Goal: Task Accomplishment & Management: Manage account settings

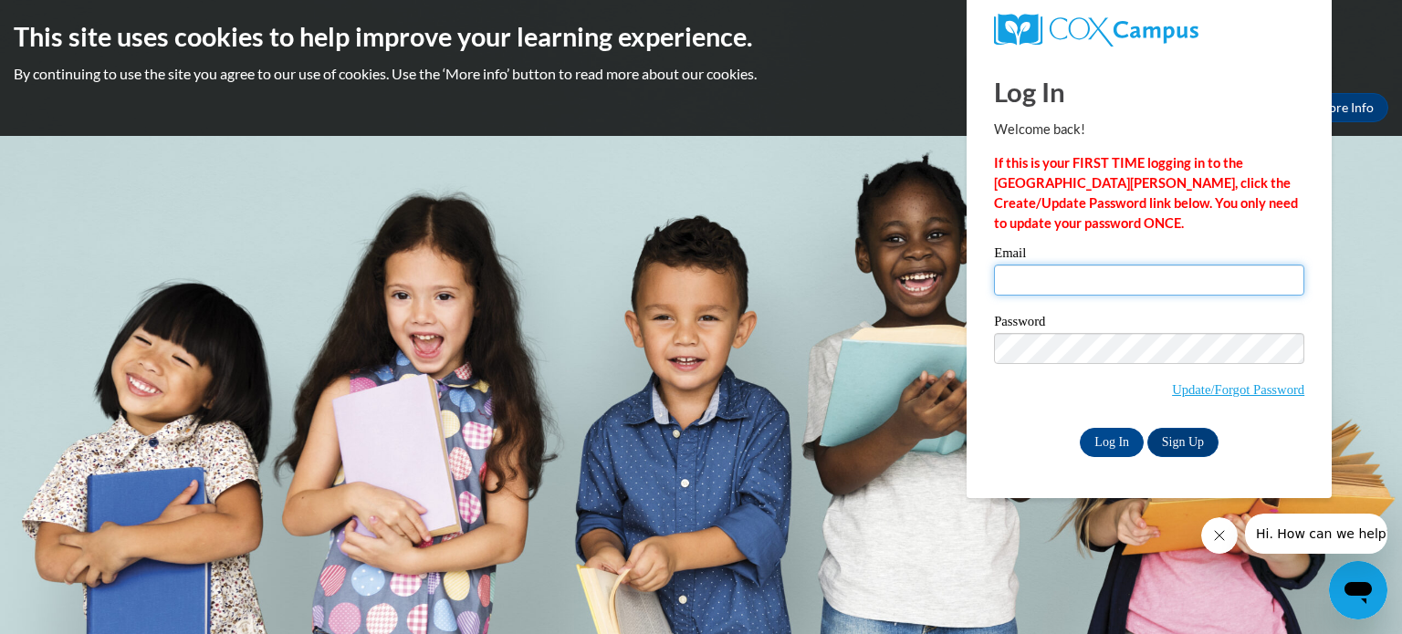
click at [1008, 278] on input "Email" at bounding box center [1149, 280] width 310 height 31
click at [1084, 284] on input "john.thomasAhowlandschools.org" at bounding box center [1149, 280] width 310 height 31
type input "john.thomas@howlandschools.org"
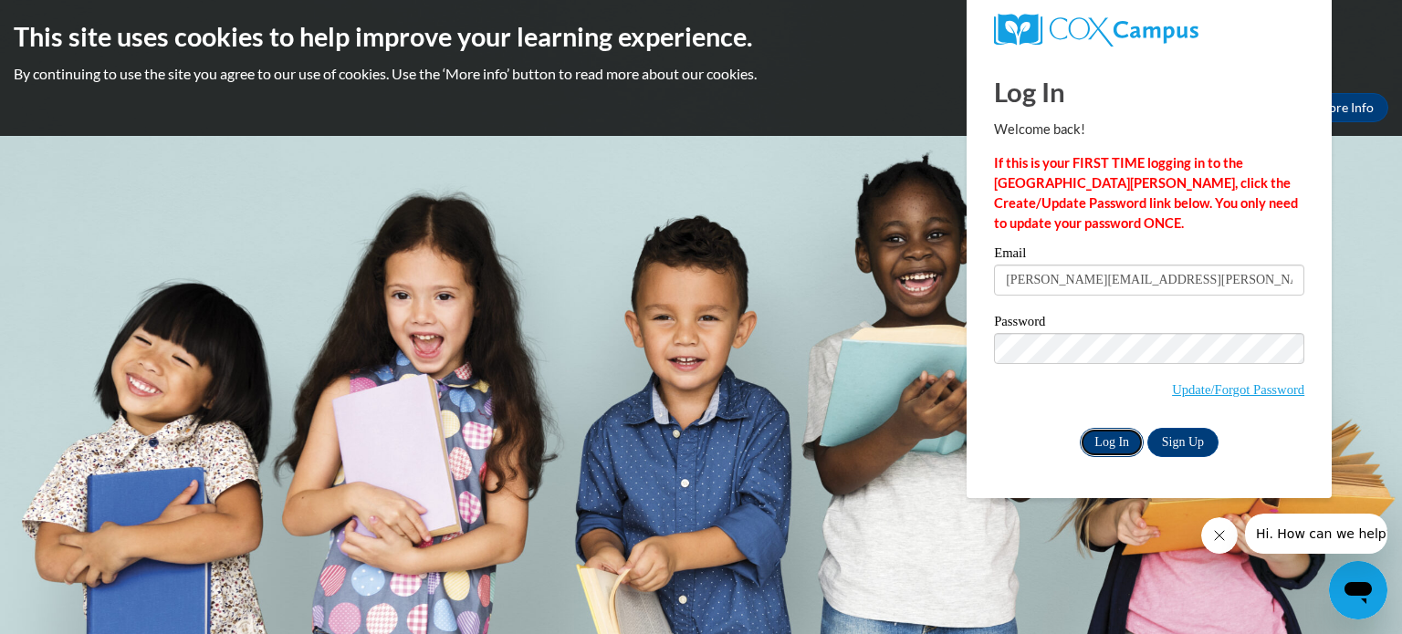
click at [1113, 441] on input "Log In" at bounding box center [1112, 442] width 64 height 29
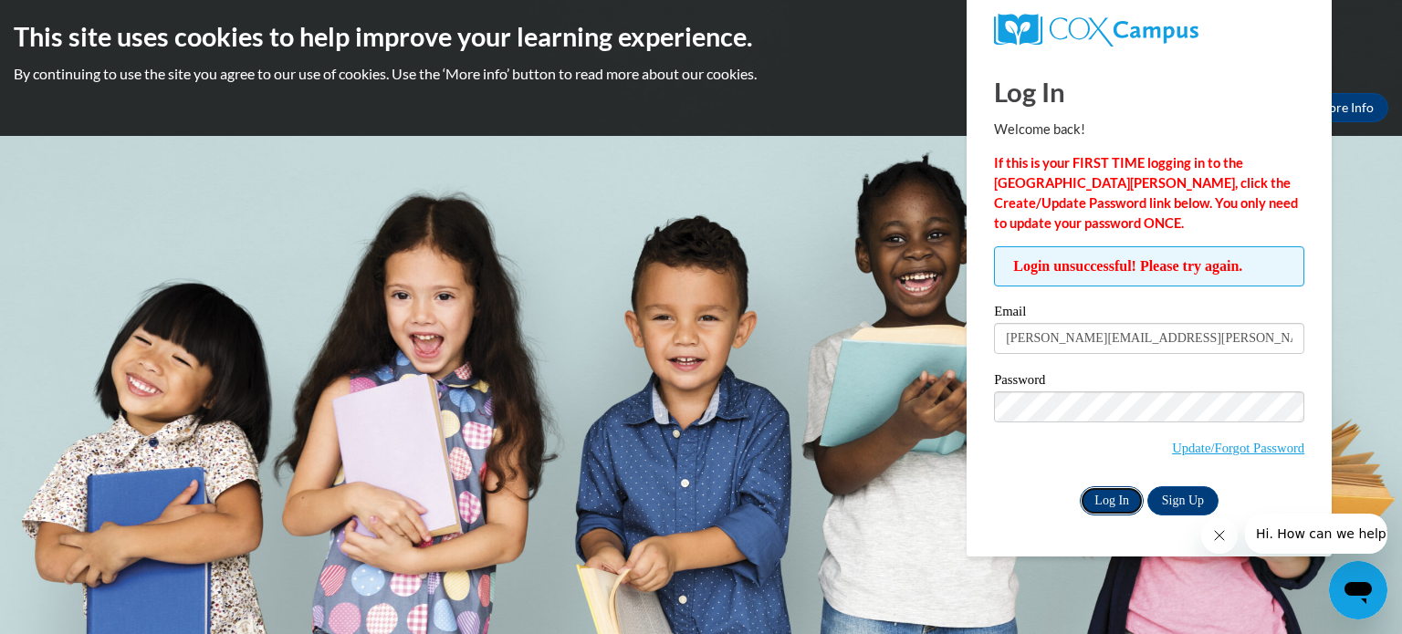
click at [1103, 497] on input "Log In" at bounding box center [1112, 501] width 64 height 29
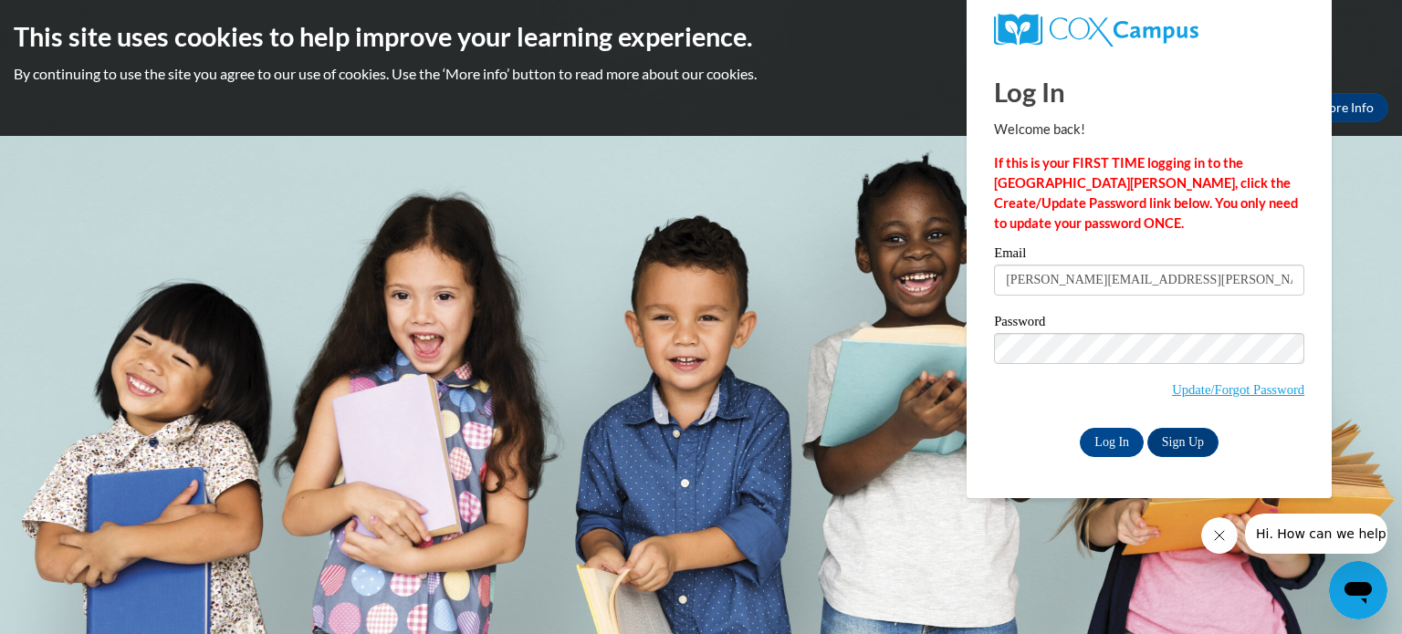
click at [1223, 539] on icon "Close message from company" at bounding box center [1218, 536] width 15 height 15
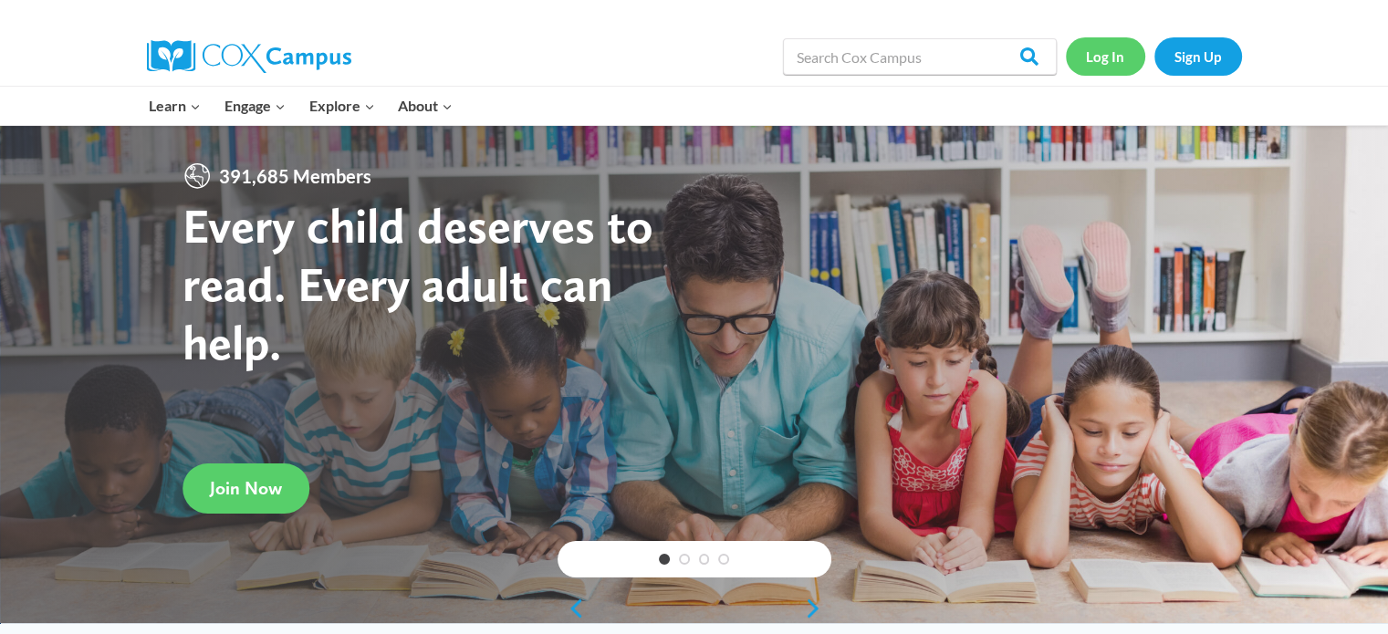
click at [1104, 58] on link "Log In" at bounding box center [1105, 55] width 79 height 37
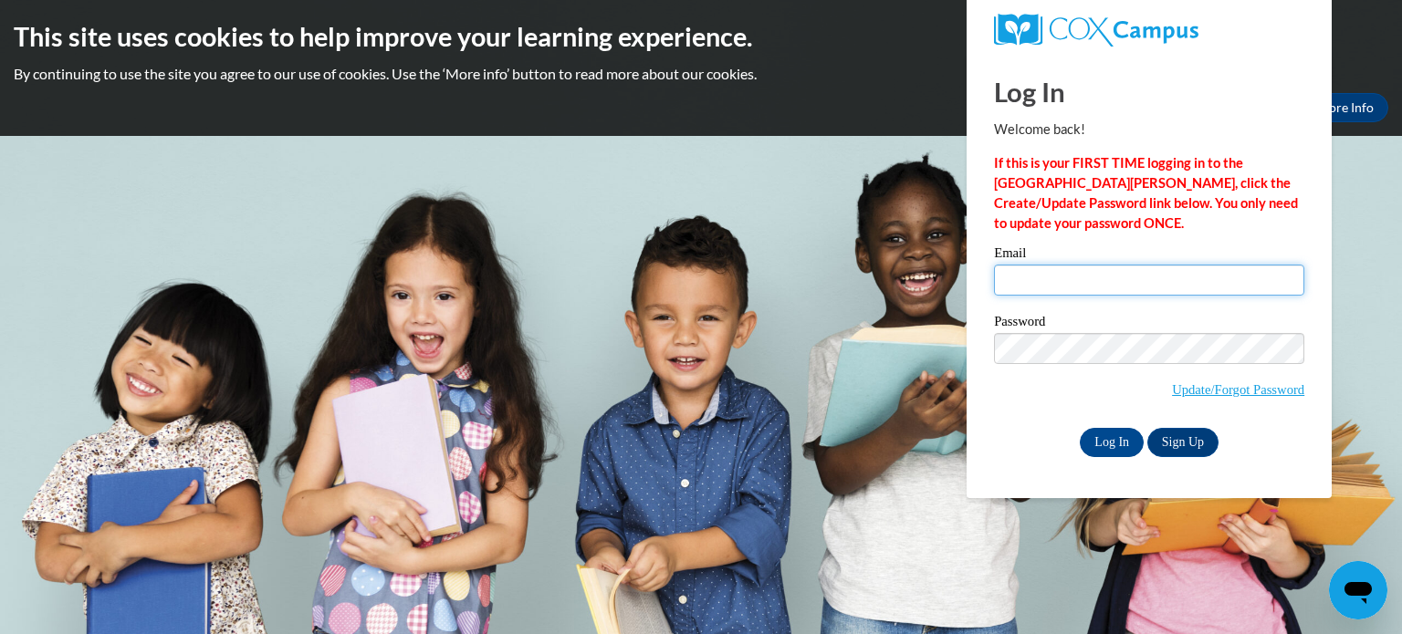
click at [1011, 277] on input "Email" at bounding box center [1149, 280] width 310 height 31
click at [1174, 279] on input "[PERSON_NAME].thomasAhowlandscools>org" at bounding box center [1149, 280] width 310 height 31
click at [1083, 280] on input "[DOMAIN_NAME]" at bounding box center [1149, 280] width 310 height 31
type input "[PERSON_NAME][EMAIL_ADDRESS][PERSON_NAME][DOMAIN_NAME]"
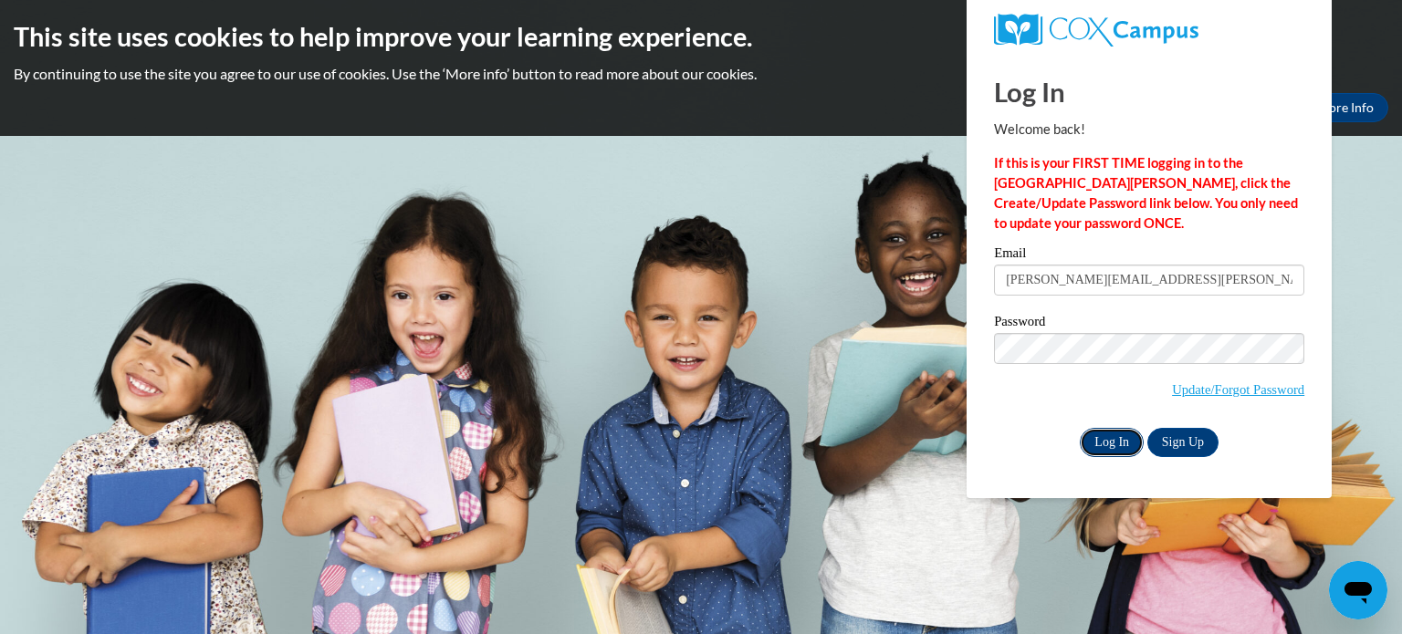
click at [1105, 445] on input "Log In" at bounding box center [1112, 442] width 64 height 29
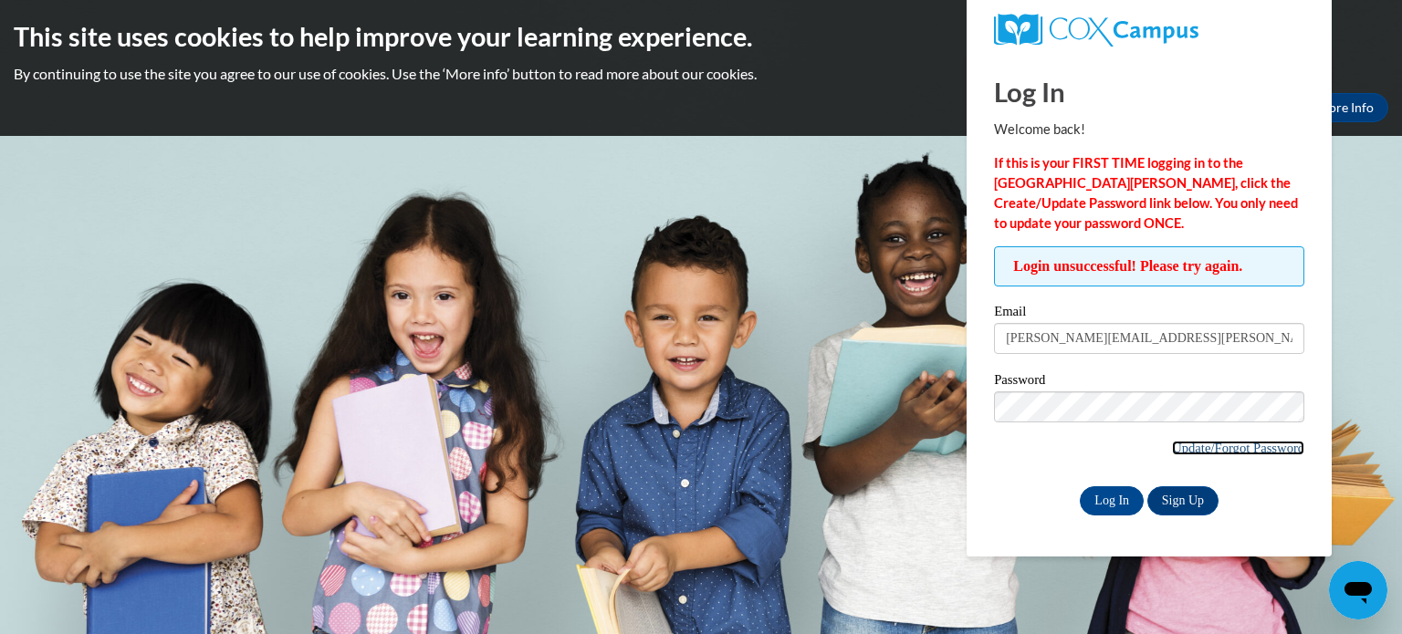
click at [1188, 446] on link "Update/Forgot Password" at bounding box center [1238, 448] width 132 height 15
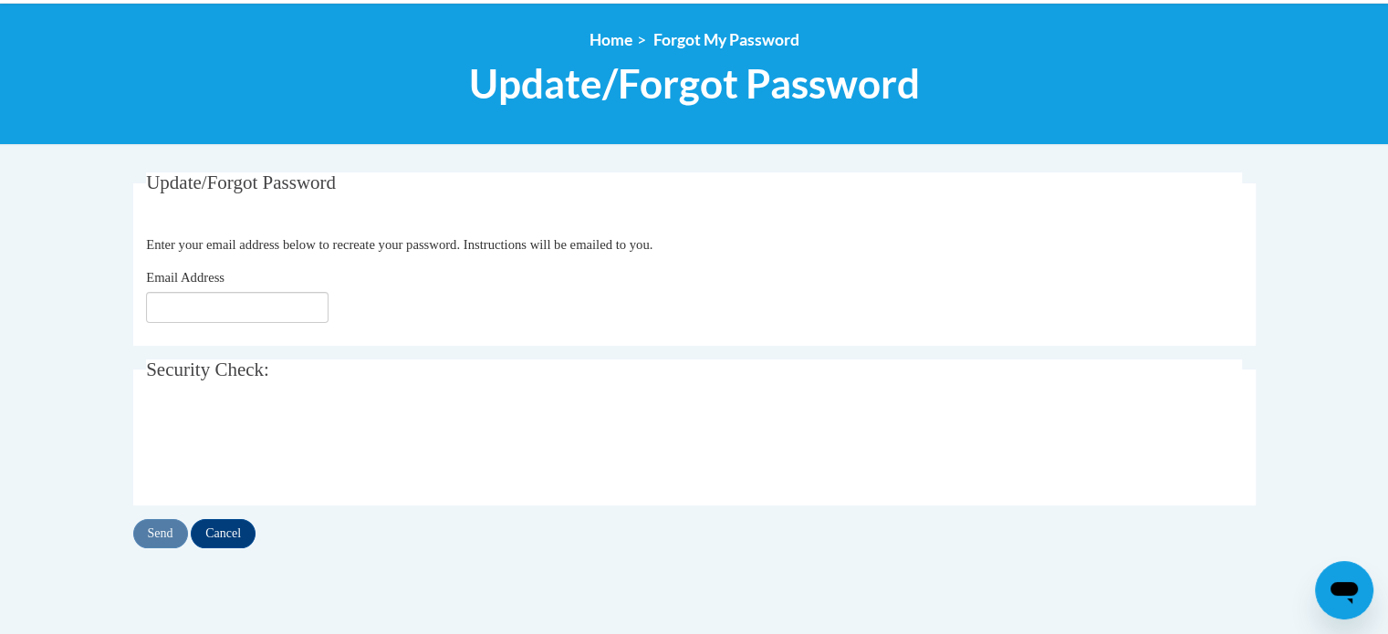
scroll to position [198, 0]
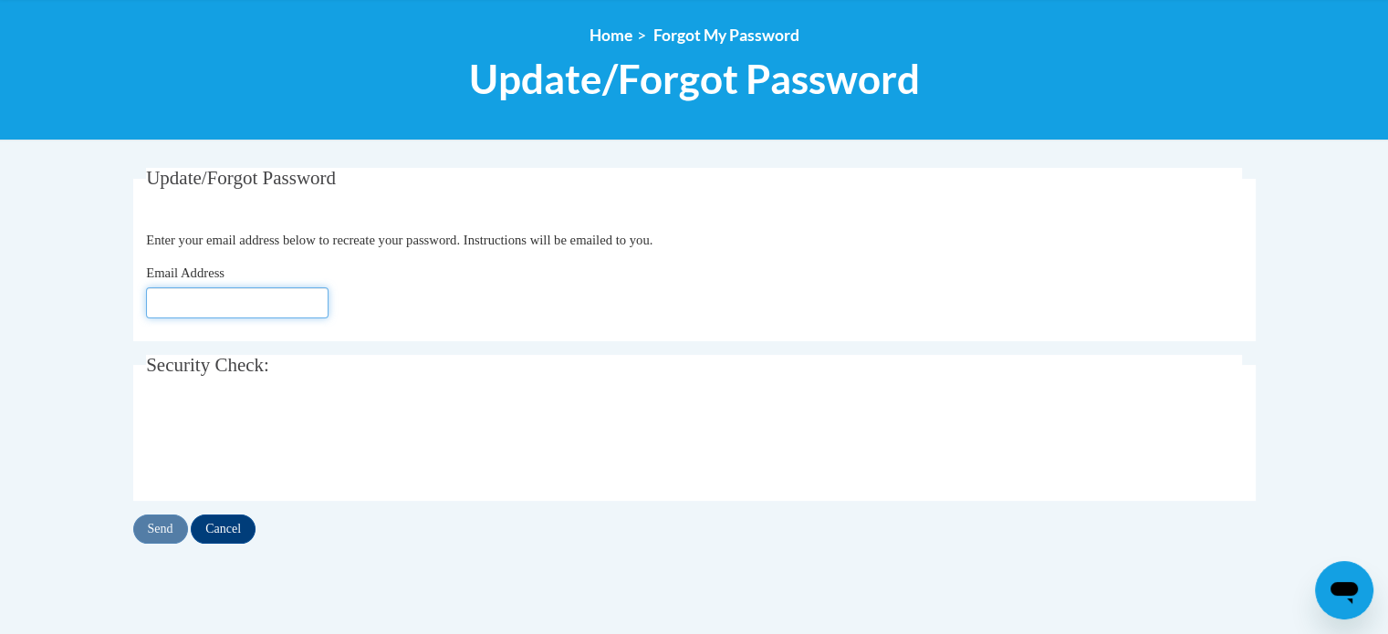
click at [158, 306] on input "Email Address" at bounding box center [237, 303] width 183 height 31
type input "[PERSON_NAME][EMAIL_ADDRESS][PERSON_NAME][DOMAIN_NAME]"
click at [170, 524] on input "Send" at bounding box center [160, 529] width 55 height 29
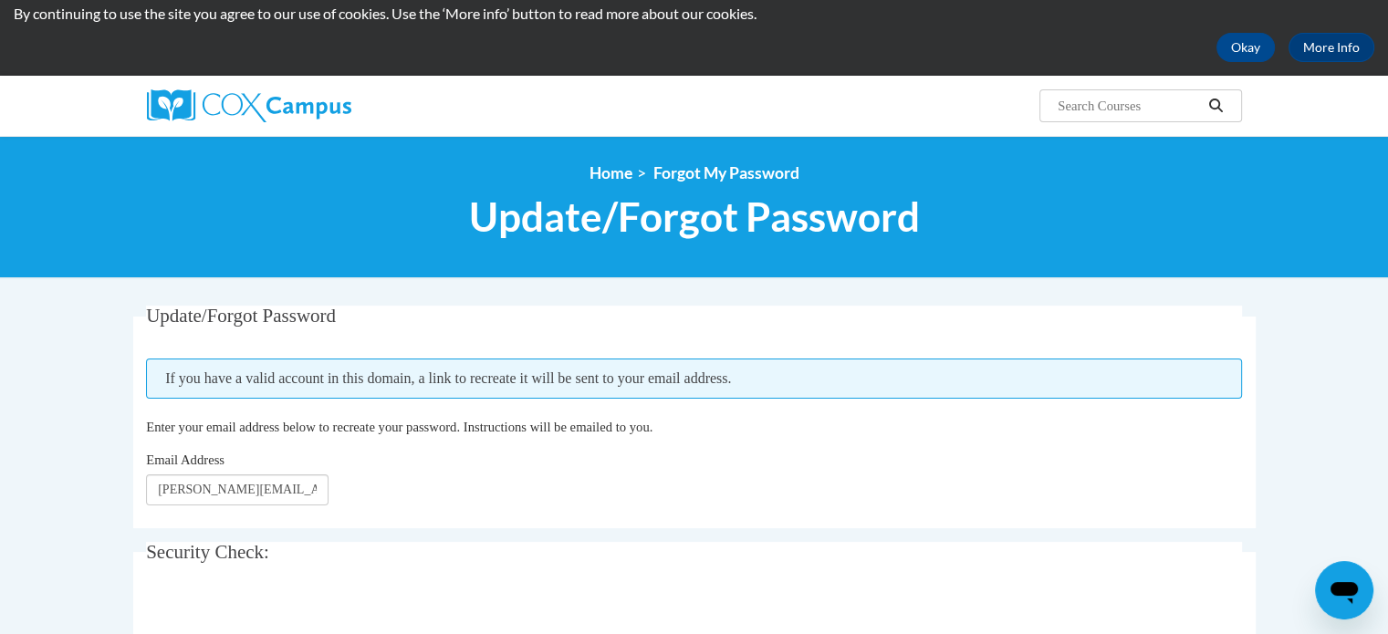
scroll to position [80, 0]
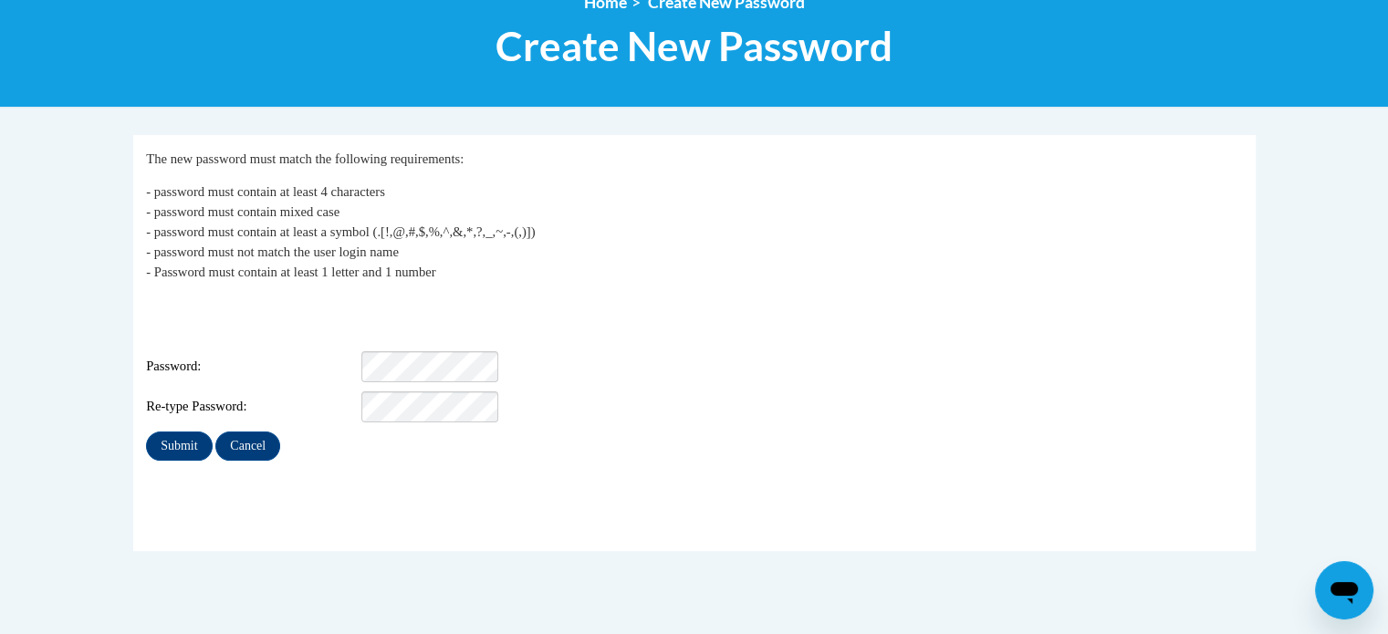
scroll to position [237, 0]
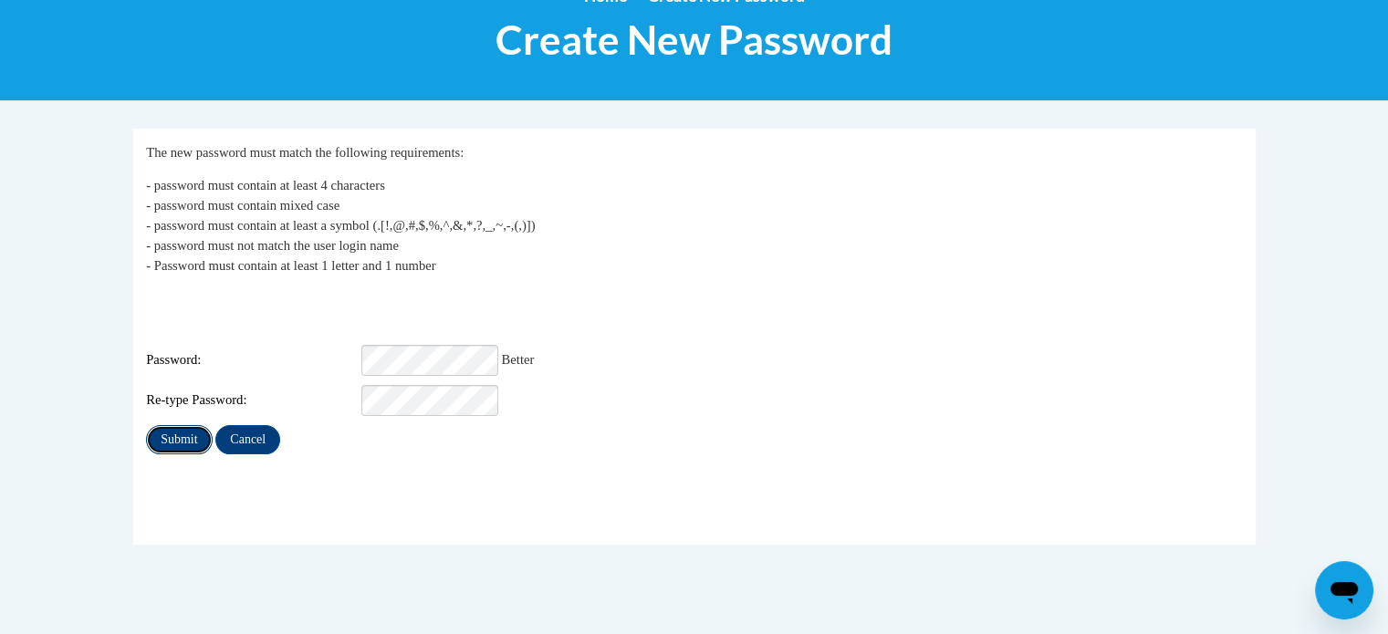
click at [180, 425] on input "Submit" at bounding box center [179, 439] width 66 height 29
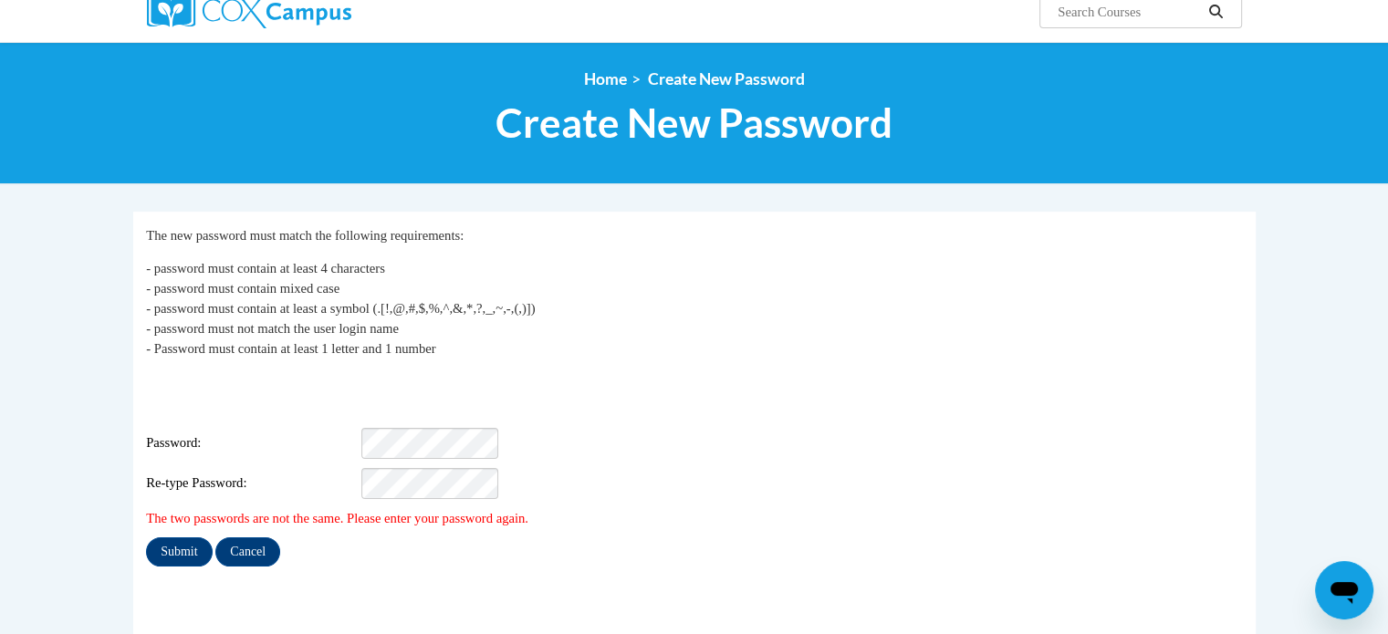
scroll to position [164, 0]
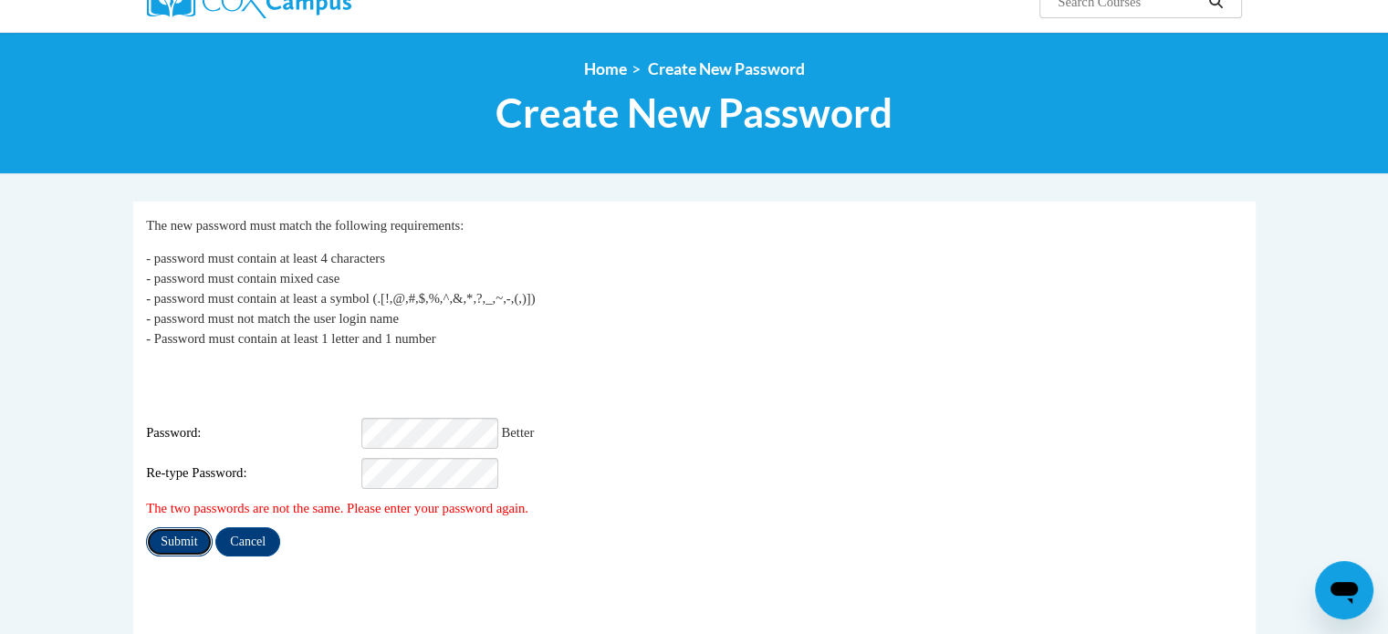
click at [185, 528] on input "Submit" at bounding box center [179, 542] width 66 height 29
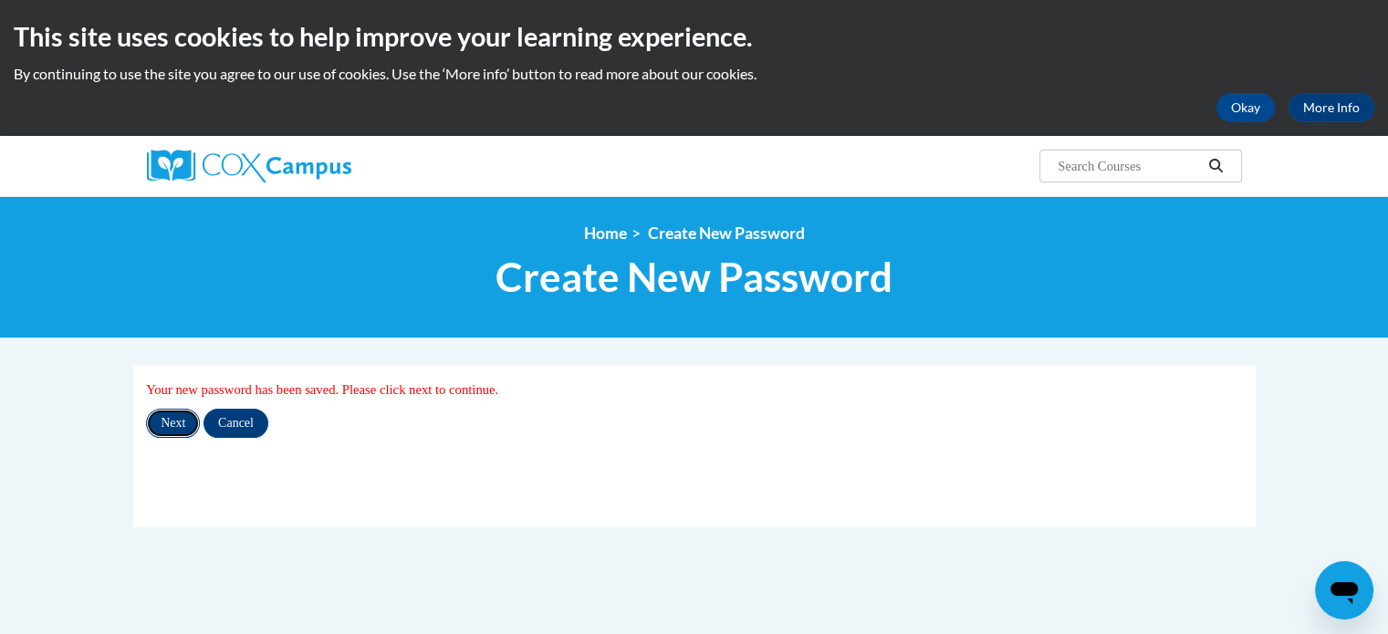
click at [172, 427] on input "Next" at bounding box center [173, 423] width 54 height 29
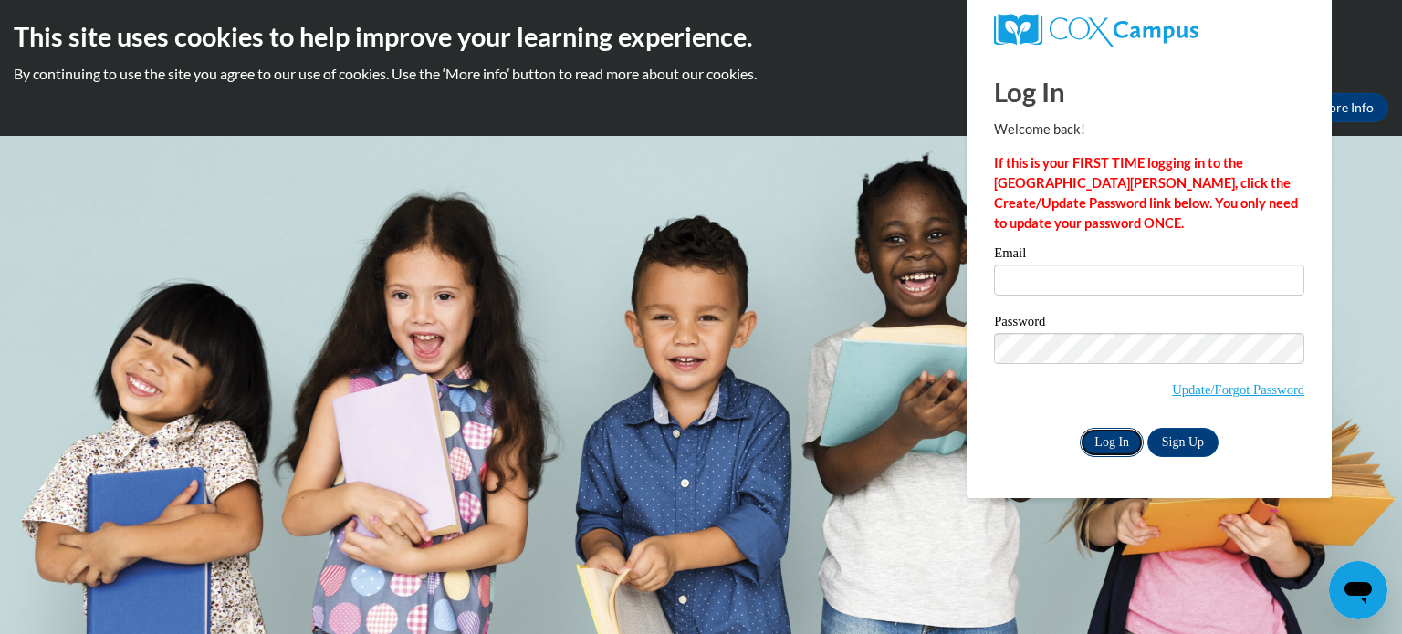
click at [1111, 439] on input "Log In" at bounding box center [1112, 442] width 64 height 29
click at [1109, 445] on input "Log In" at bounding box center [1112, 442] width 64 height 29
drag, startPoint x: 1110, startPoint y: 441, endPoint x: 1112, endPoint y: 431, distance: 10.2
click at [1112, 432] on input "Log In" at bounding box center [1112, 442] width 64 height 29
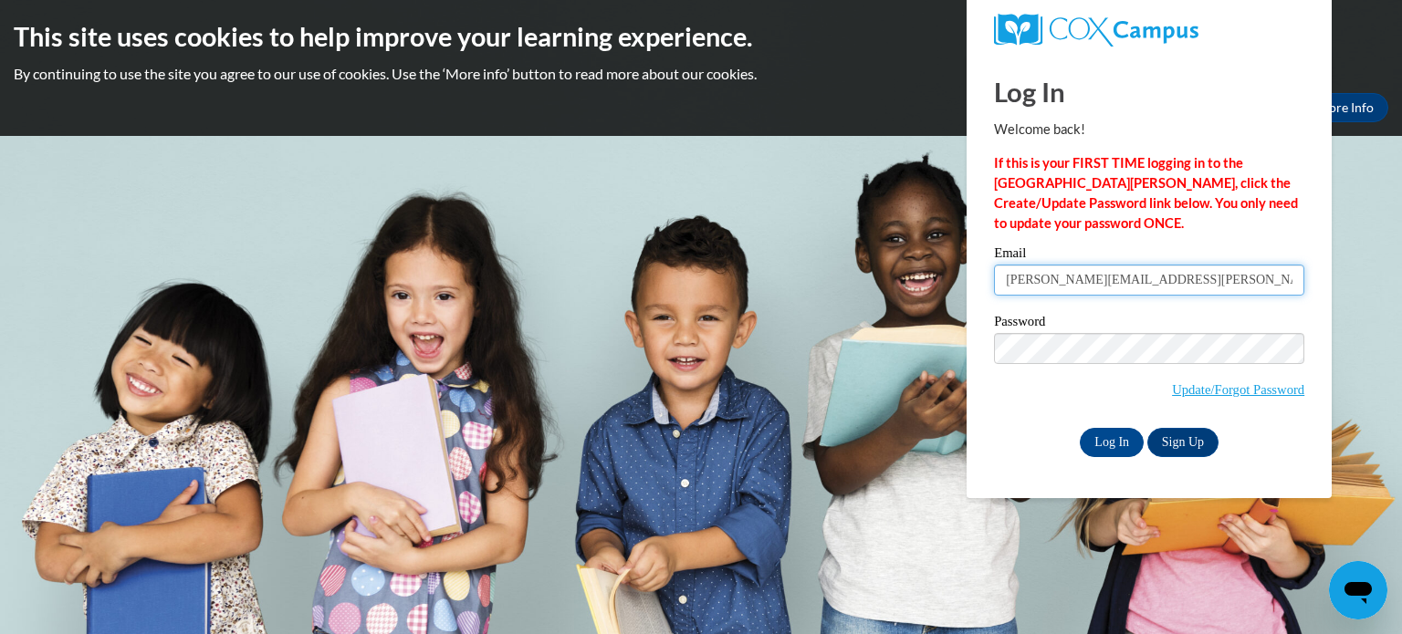
type input "[PERSON_NAME][EMAIL_ADDRESS][PERSON_NAME][DOMAIN_NAME]"
click at [1109, 445] on input "Log In" at bounding box center [1112, 442] width 64 height 29
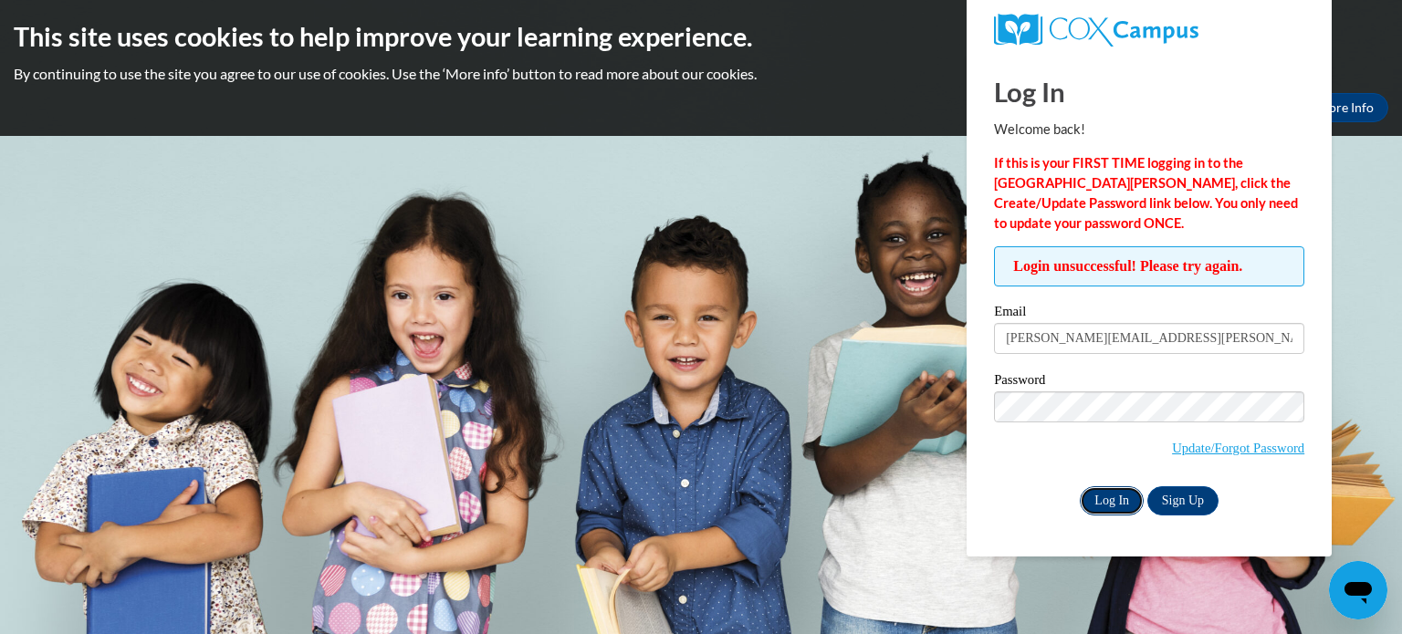
click at [1114, 503] on input "Log In" at bounding box center [1112, 501] width 64 height 29
click at [1118, 503] on input "Log In" at bounding box center [1112, 501] width 64 height 29
drag, startPoint x: 1100, startPoint y: 505, endPoint x: 1101, endPoint y: 496, distance: 9.2
click at [1100, 504] on input "Log In" at bounding box center [1112, 501] width 64 height 29
click at [1101, 496] on input "Log In" at bounding box center [1112, 501] width 64 height 29
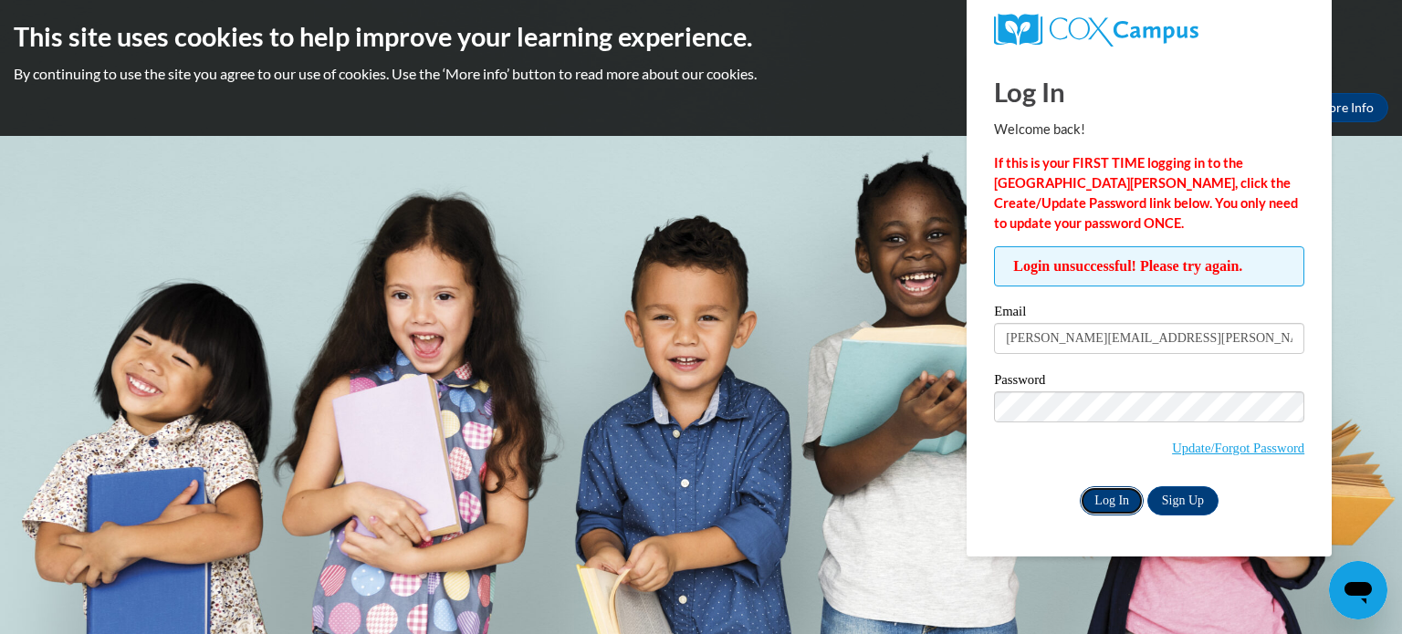
click at [1101, 496] on input "Log In" at bounding box center [1112, 501] width 64 height 29
click at [1121, 503] on input "Log In" at bounding box center [1112, 501] width 64 height 29
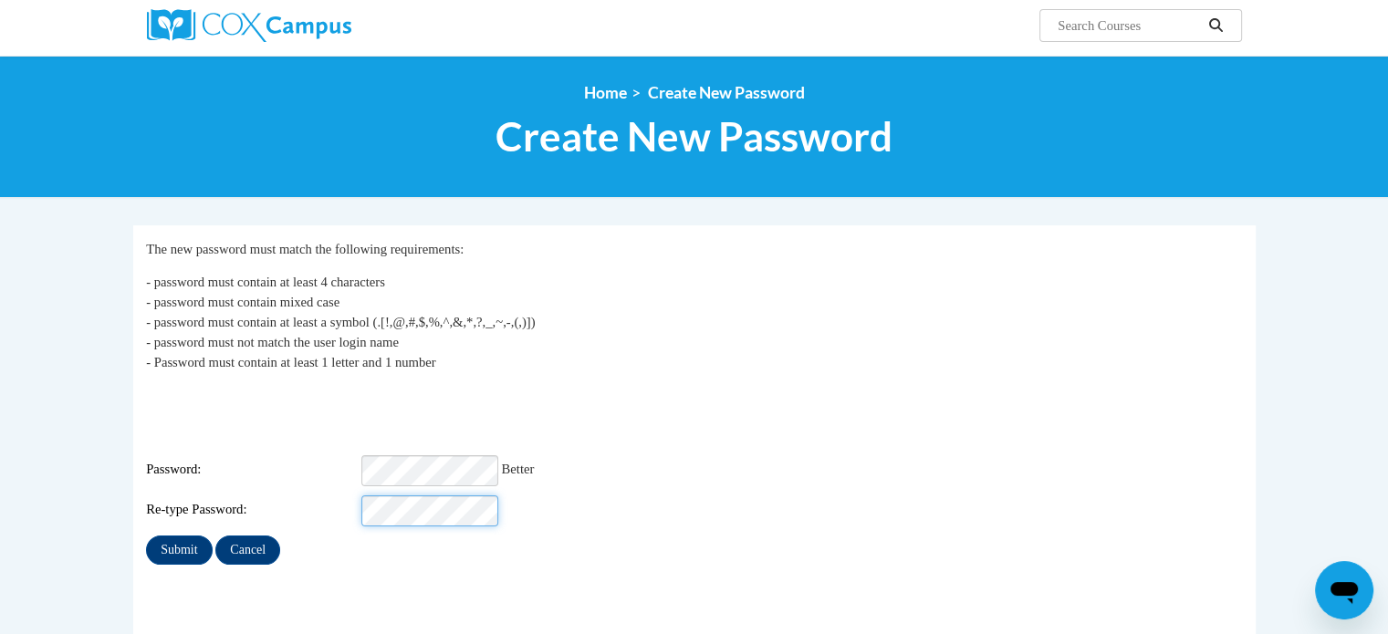
scroll to position [151, 0]
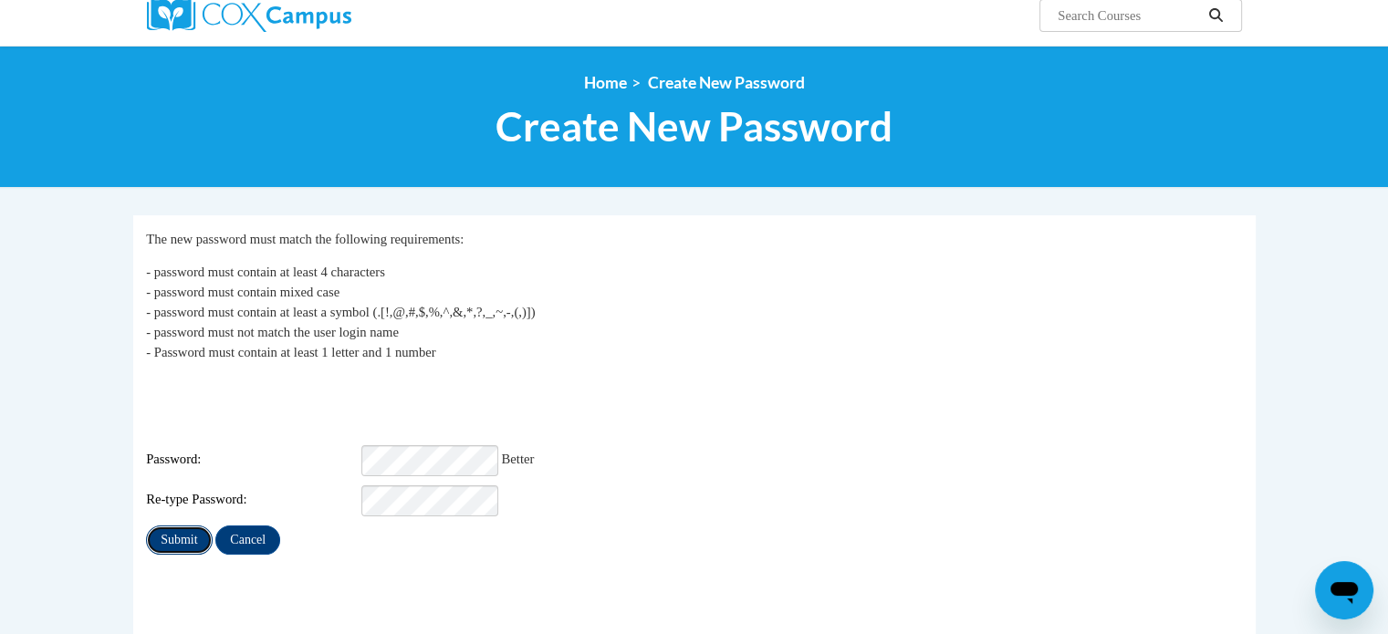
click at [191, 526] on input "Submit" at bounding box center [179, 540] width 66 height 29
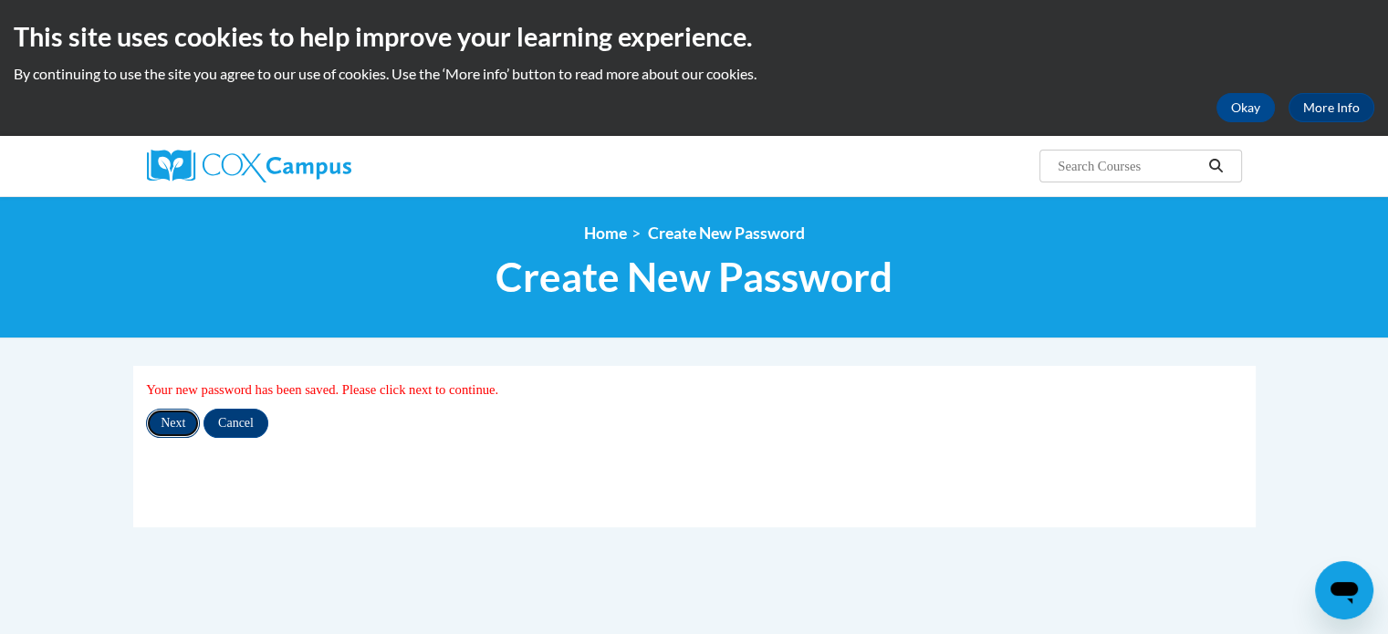
click at [167, 426] on input "Next" at bounding box center [173, 423] width 54 height 29
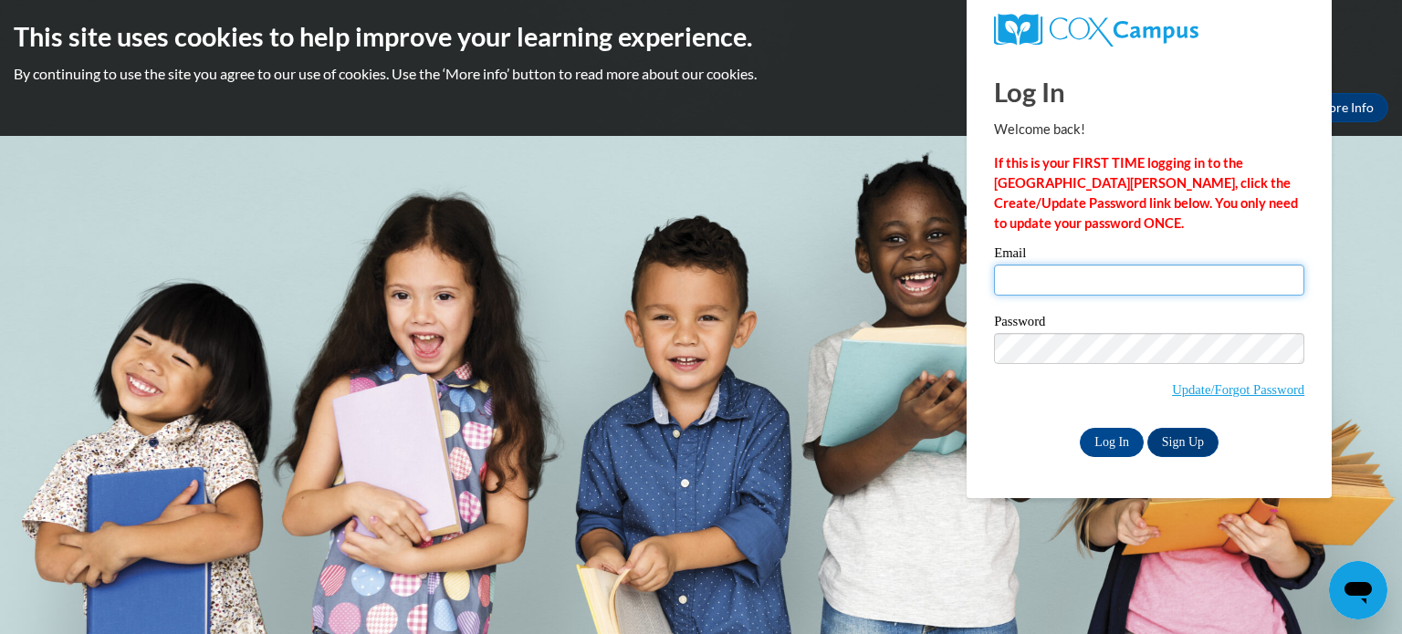
click at [1021, 285] on input "Email" at bounding box center [1149, 280] width 310 height 31
type input "[PERSON_NAME][EMAIL_ADDRESS][PERSON_NAME][DOMAIN_NAME]"
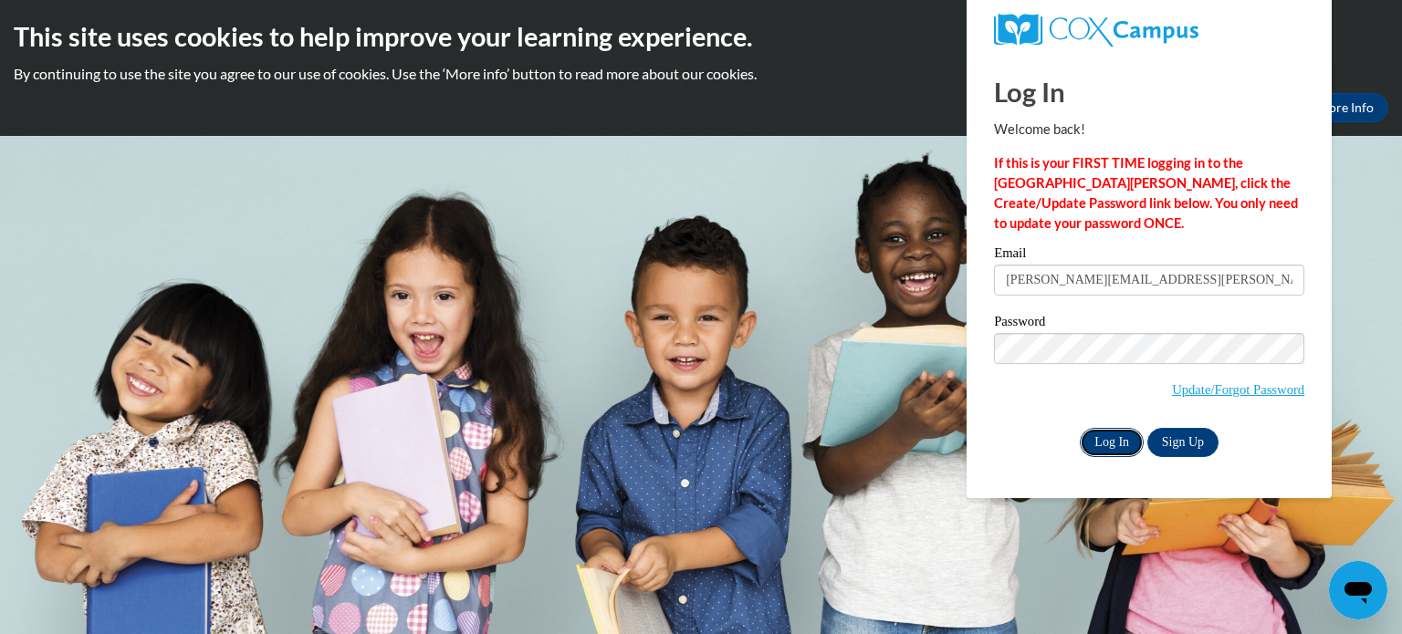
click at [1106, 443] on input "Log In" at bounding box center [1112, 442] width 64 height 29
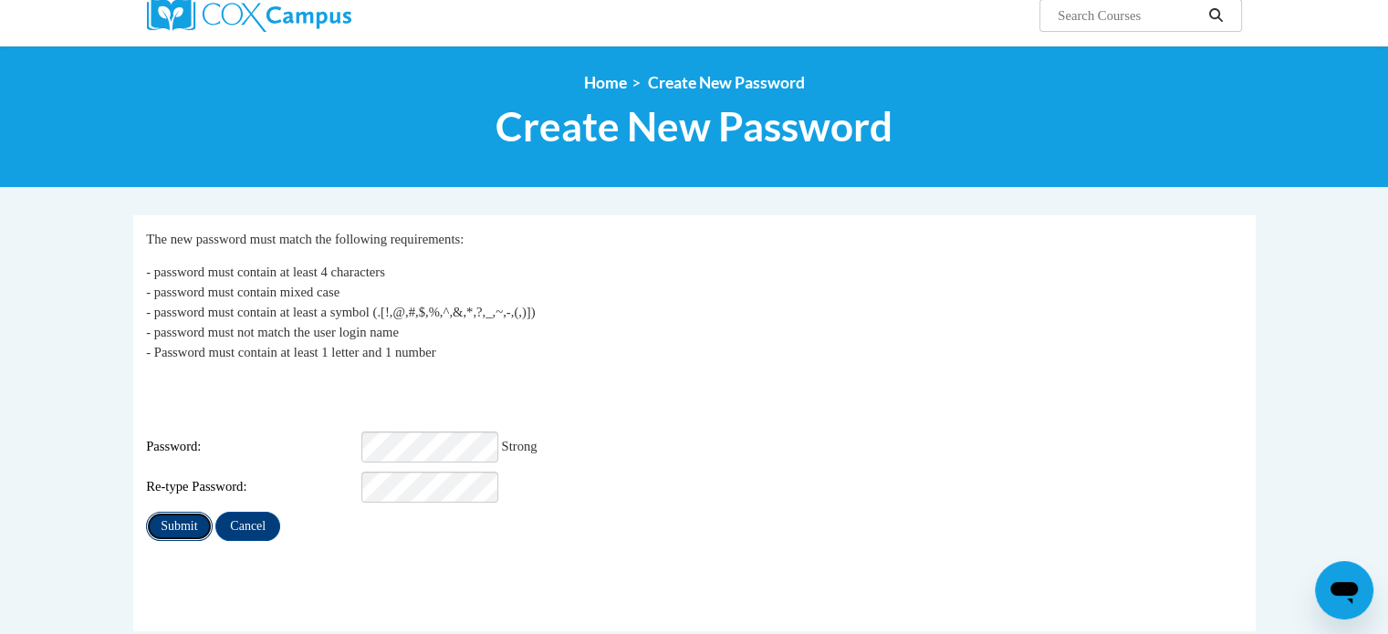
click at [178, 512] on input "Submit" at bounding box center [179, 526] width 66 height 29
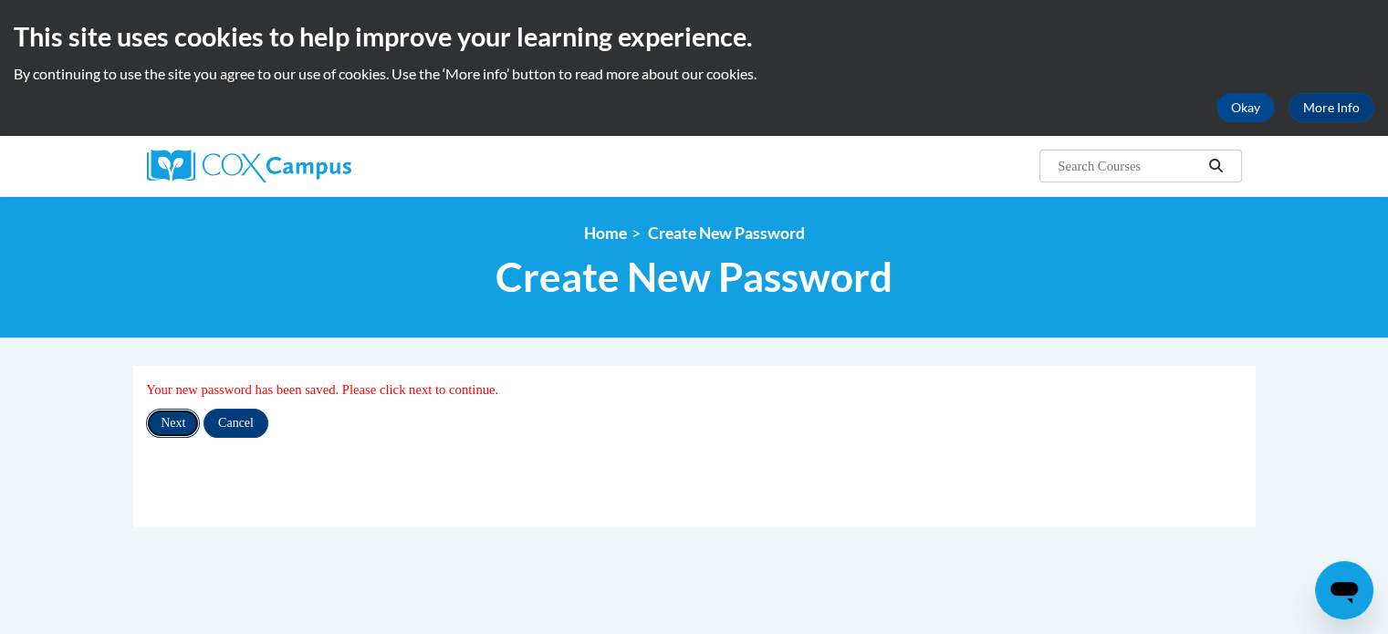
click at [175, 424] on input "Next" at bounding box center [173, 423] width 54 height 29
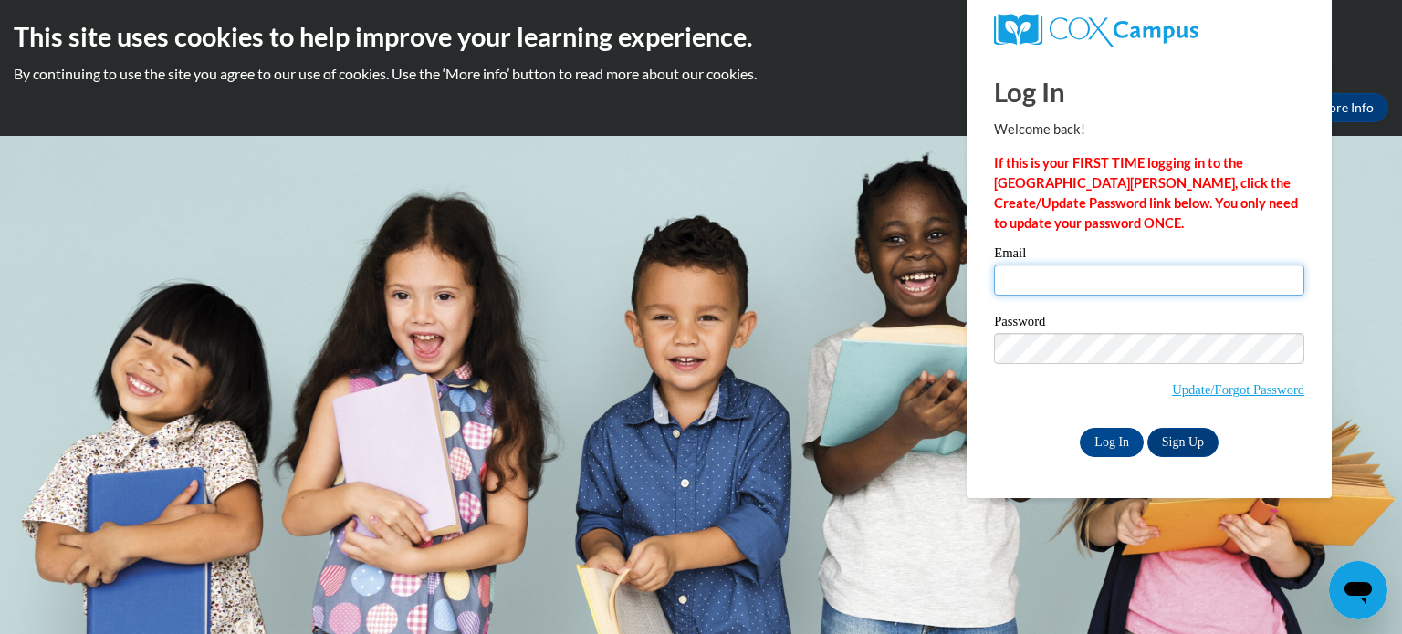
click at [1013, 283] on input "Email" at bounding box center [1149, 280] width 310 height 31
type input "[PERSON_NAME][EMAIL_ADDRESS][PERSON_NAME][DOMAIN_NAME]"
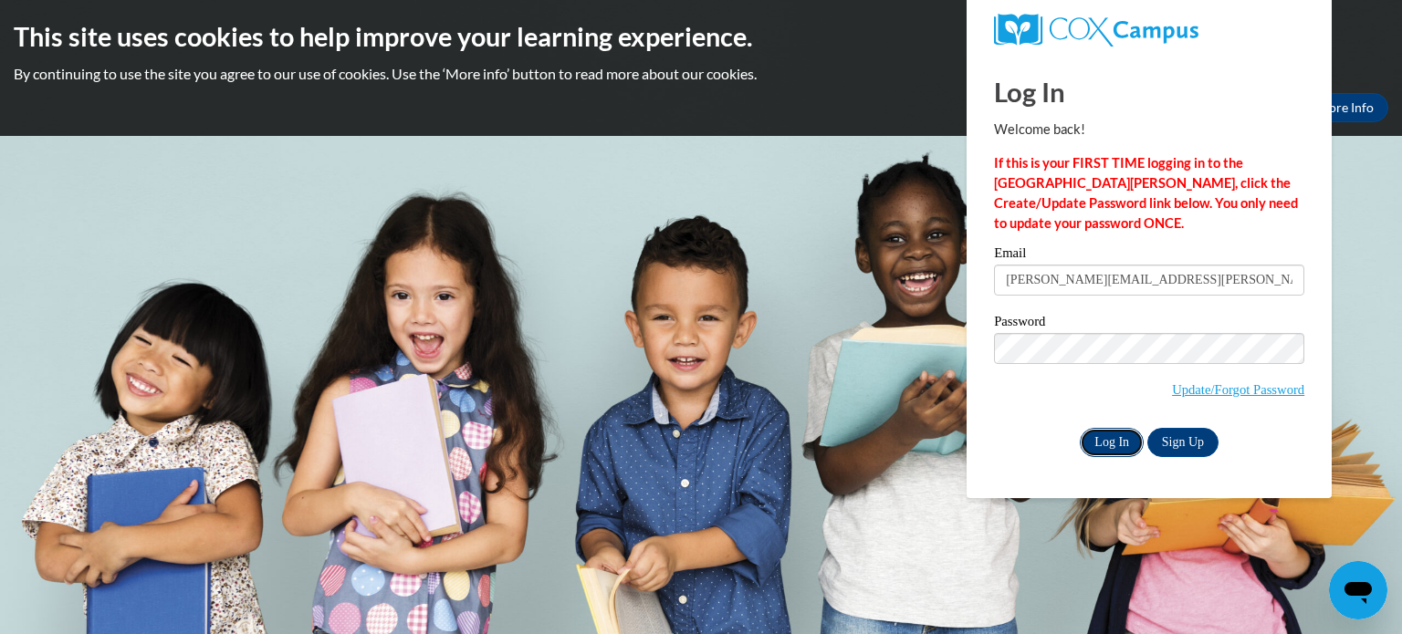
click at [1114, 441] on input "Log In" at bounding box center [1112, 442] width 64 height 29
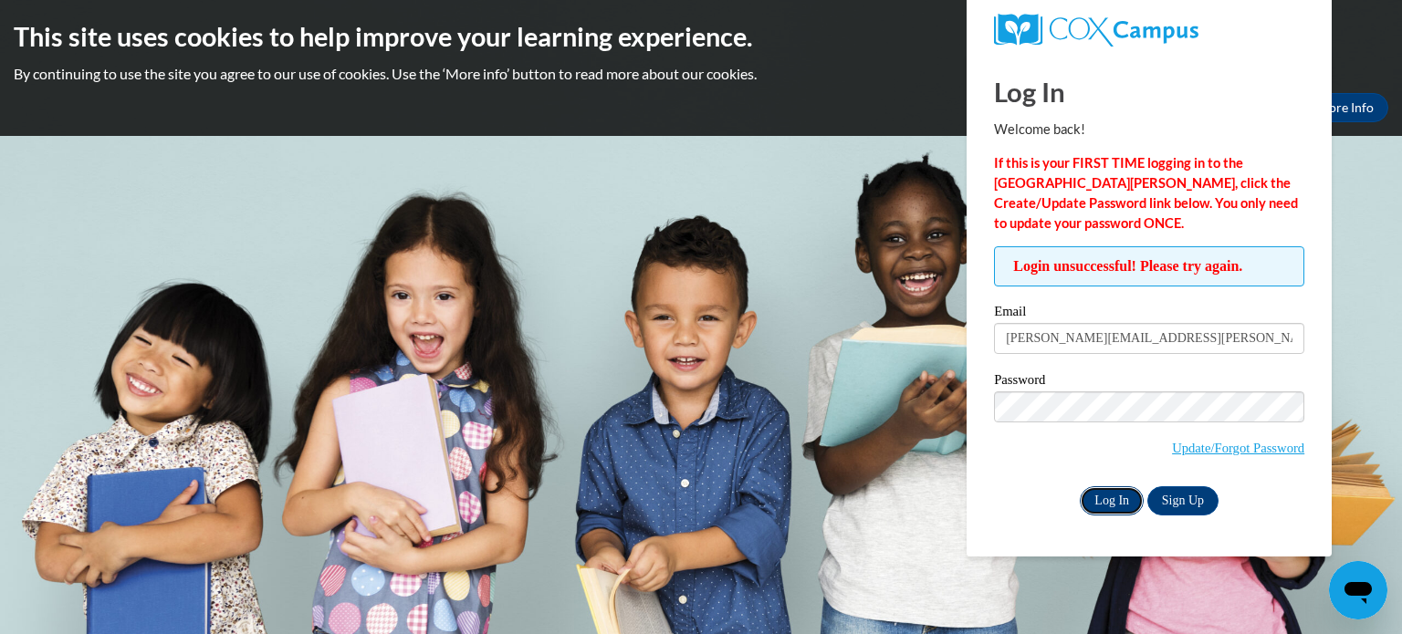
click at [1118, 499] on input "Log In" at bounding box center [1112, 501] width 64 height 29
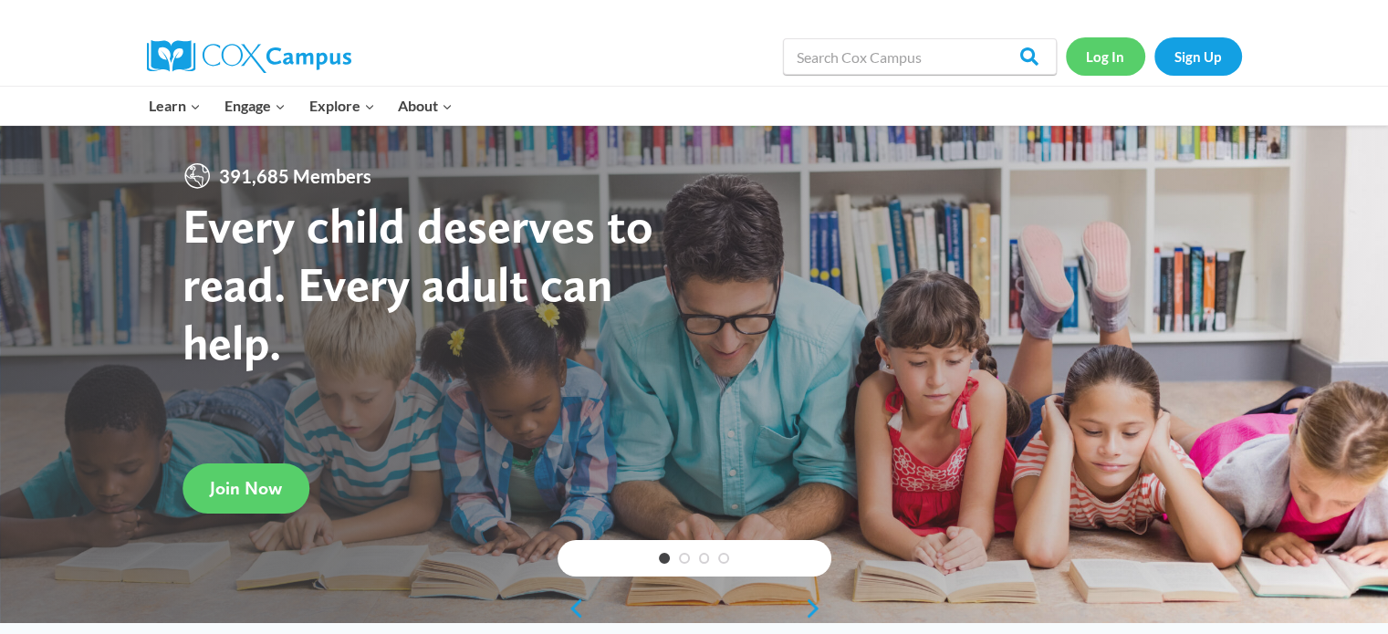
click at [1116, 62] on link "Log In" at bounding box center [1105, 55] width 79 height 37
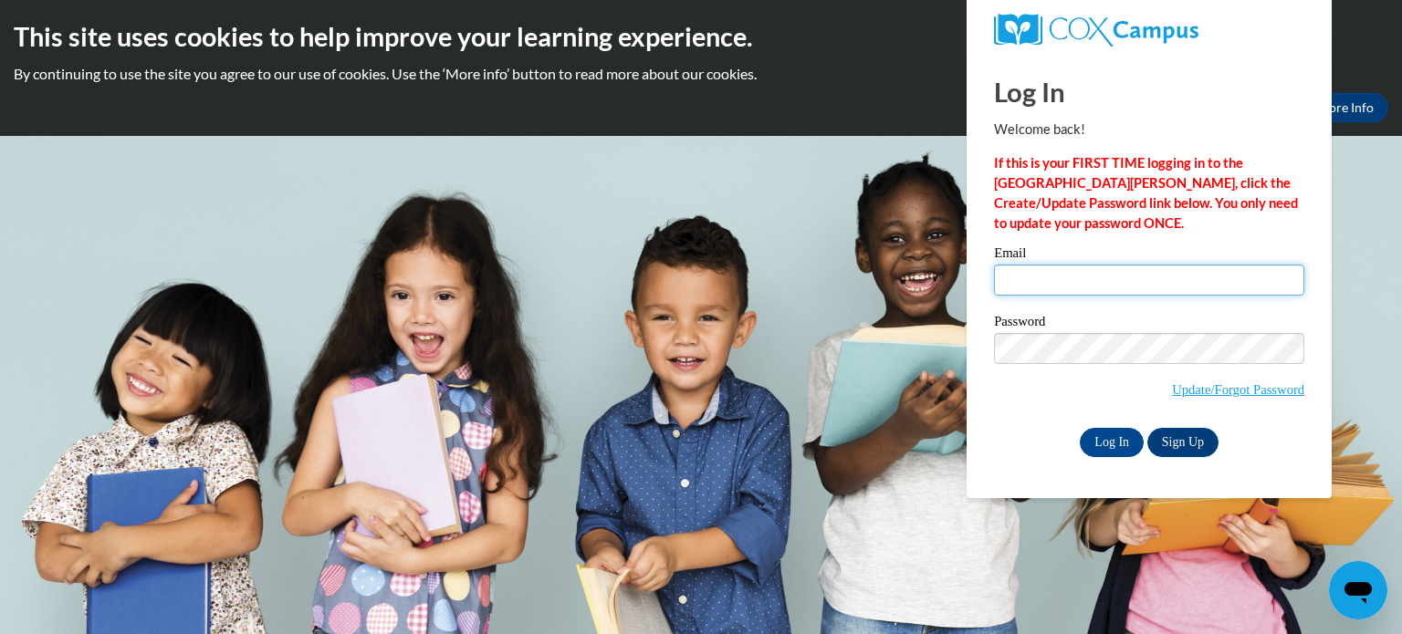
click at [1009, 277] on input "Email" at bounding box center [1149, 280] width 310 height 31
type input "[PERSON_NAME][EMAIL_ADDRESS][PERSON_NAME][DOMAIN_NAME]"
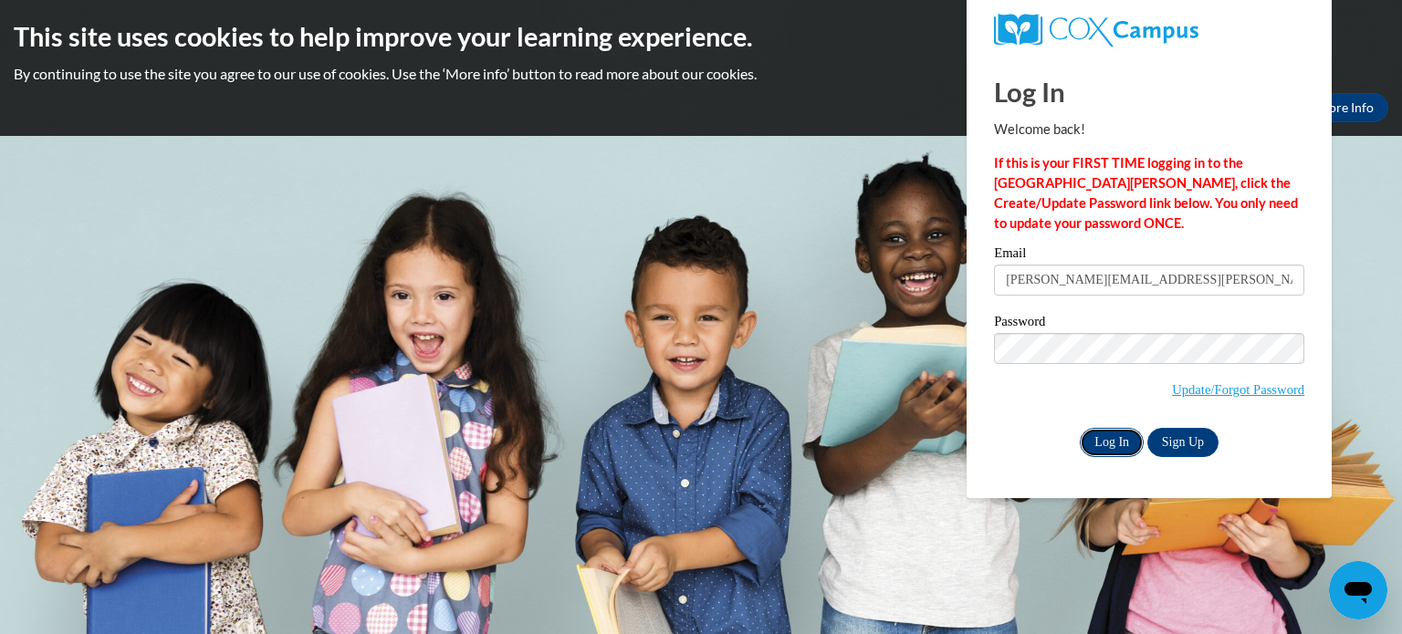
click at [1106, 441] on input "Log In" at bounding box center [1112, 442] width 64 height 29
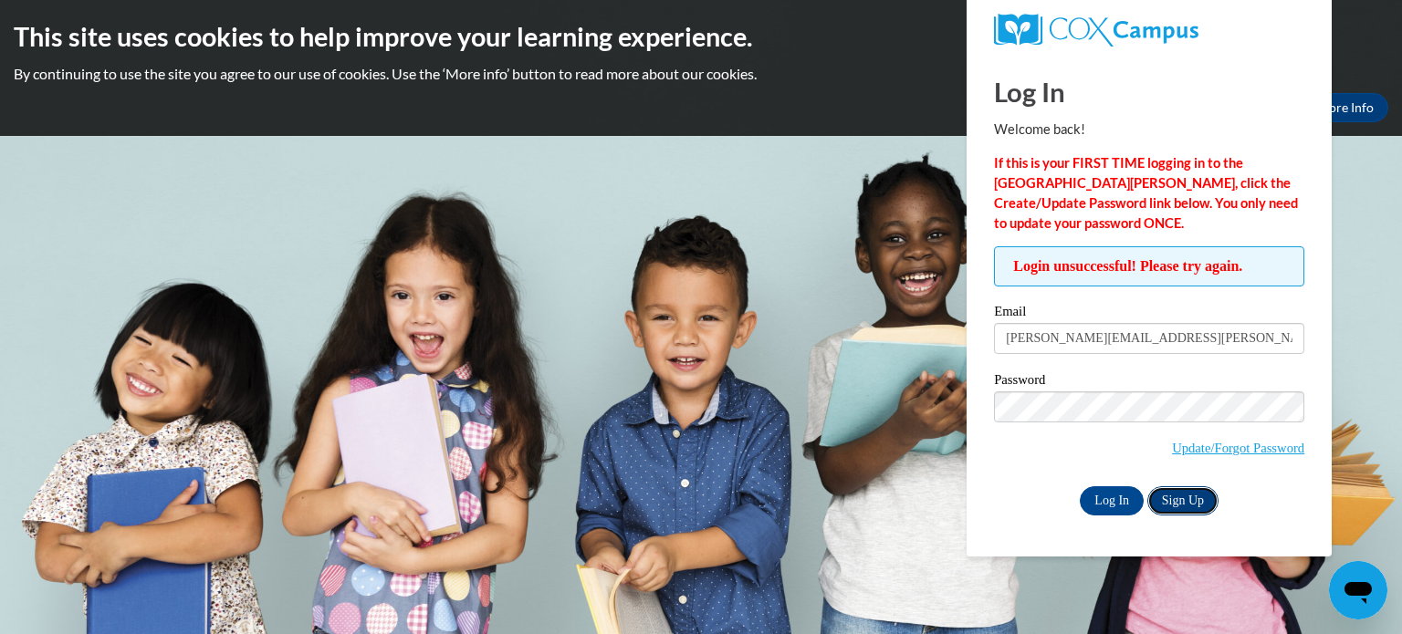
click at [1187, 501] on link "Sign Up" at bounding box center [1182, 501] width 71 height 29
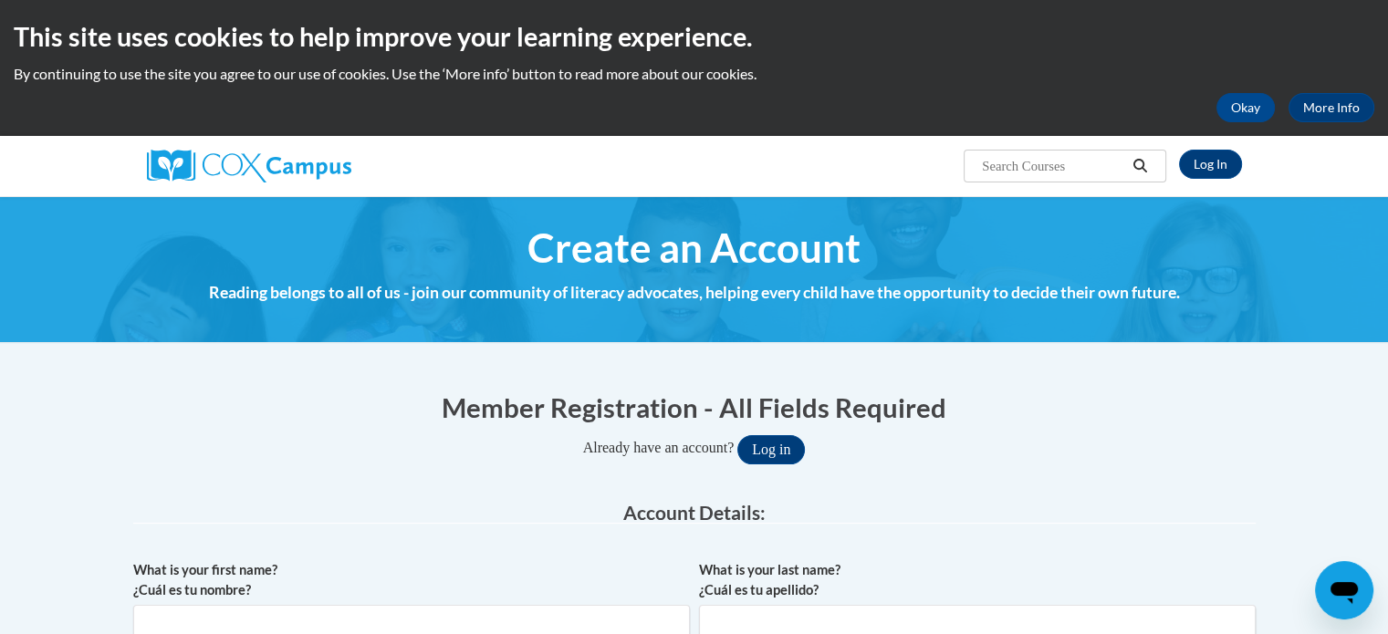
click at [1077, 171] on input "Search..." at bounding box center [1053, 166] width 146 height 22
click at [1137, 163] on icon "Search" at bounding box center [1140, 166] width 16 height 14
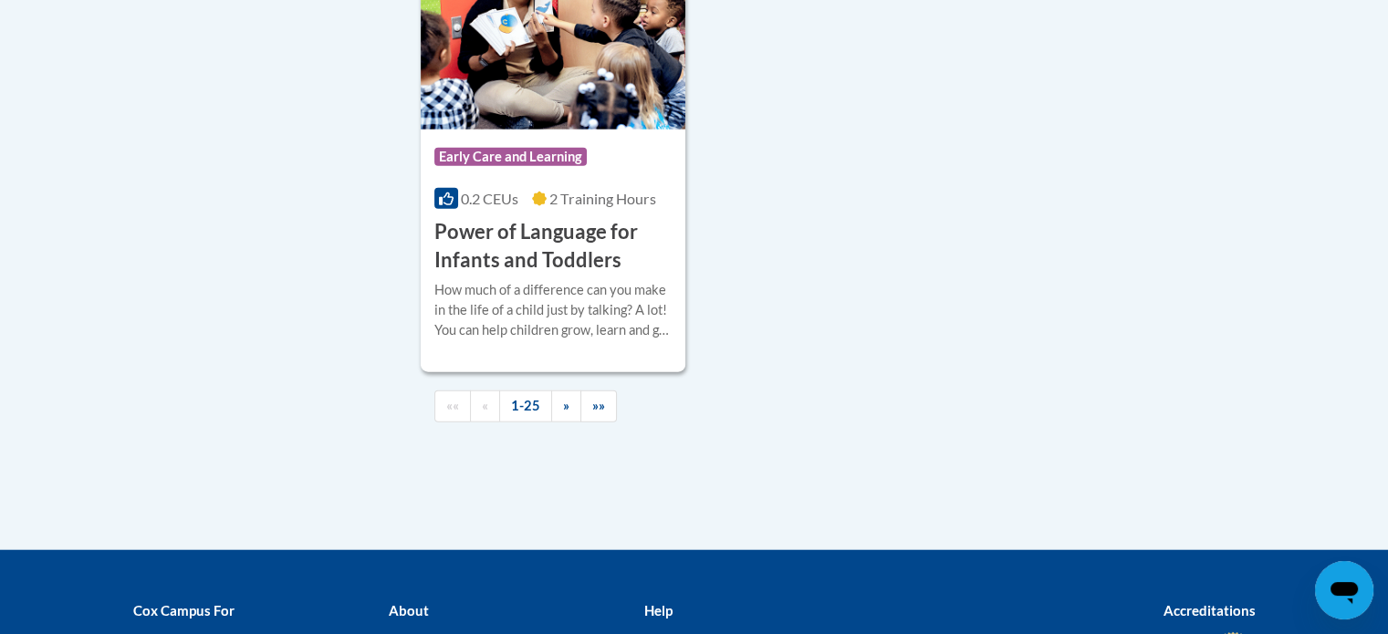
scroll to position [4477, 0]
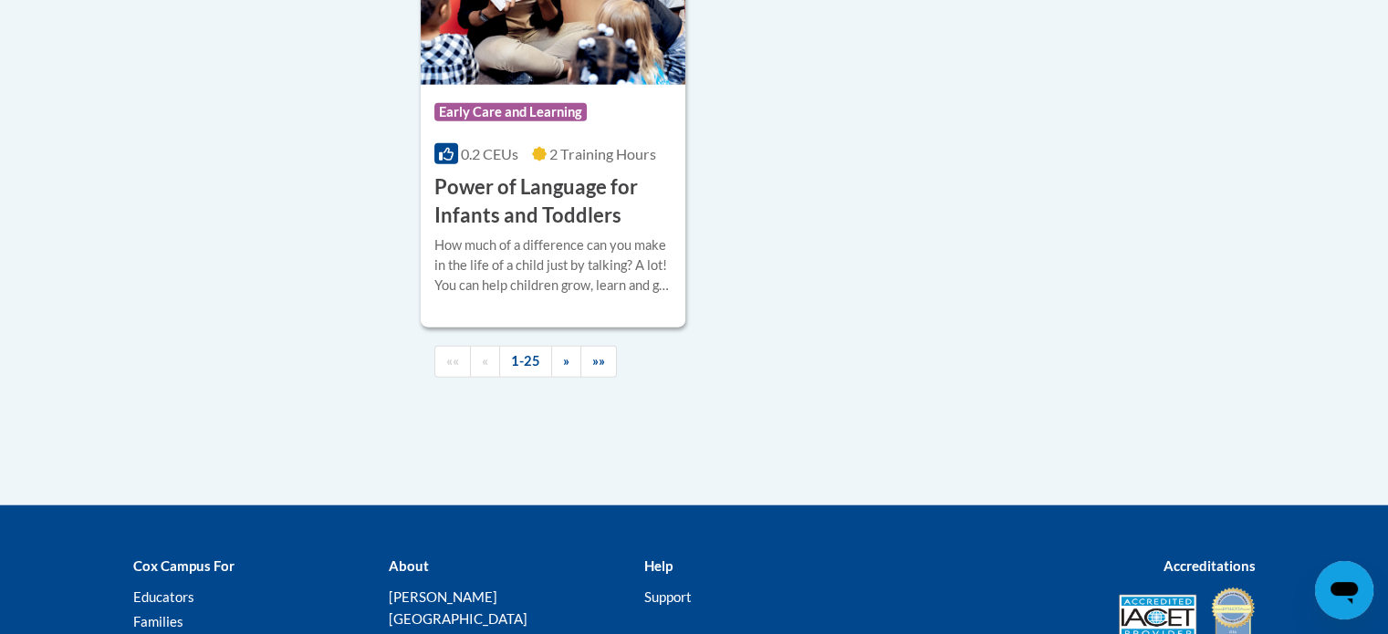
drag, startPoint x: 1396, startPoint y: 86, endPoint x: 40, endPoint y: 32, distance: 1356.6
click at [594, 369] on span "»»" at bounding box center [598, 361] width 13 height 16
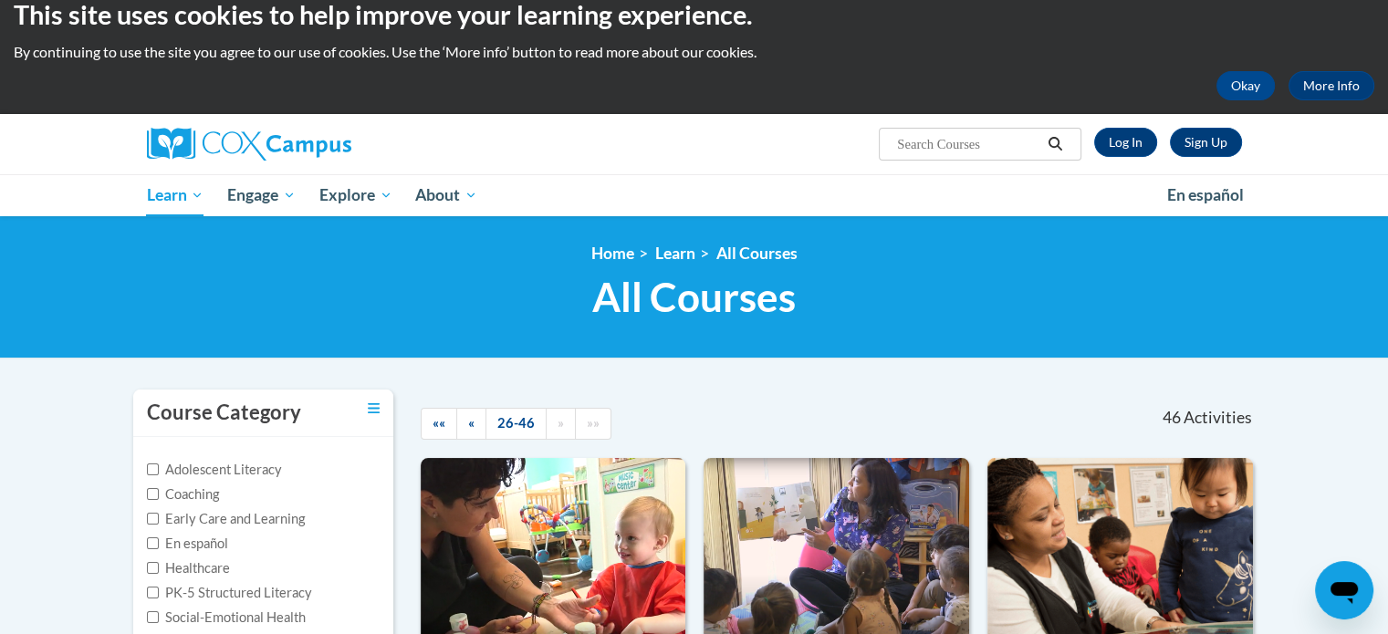
scroll to position [0, 0]
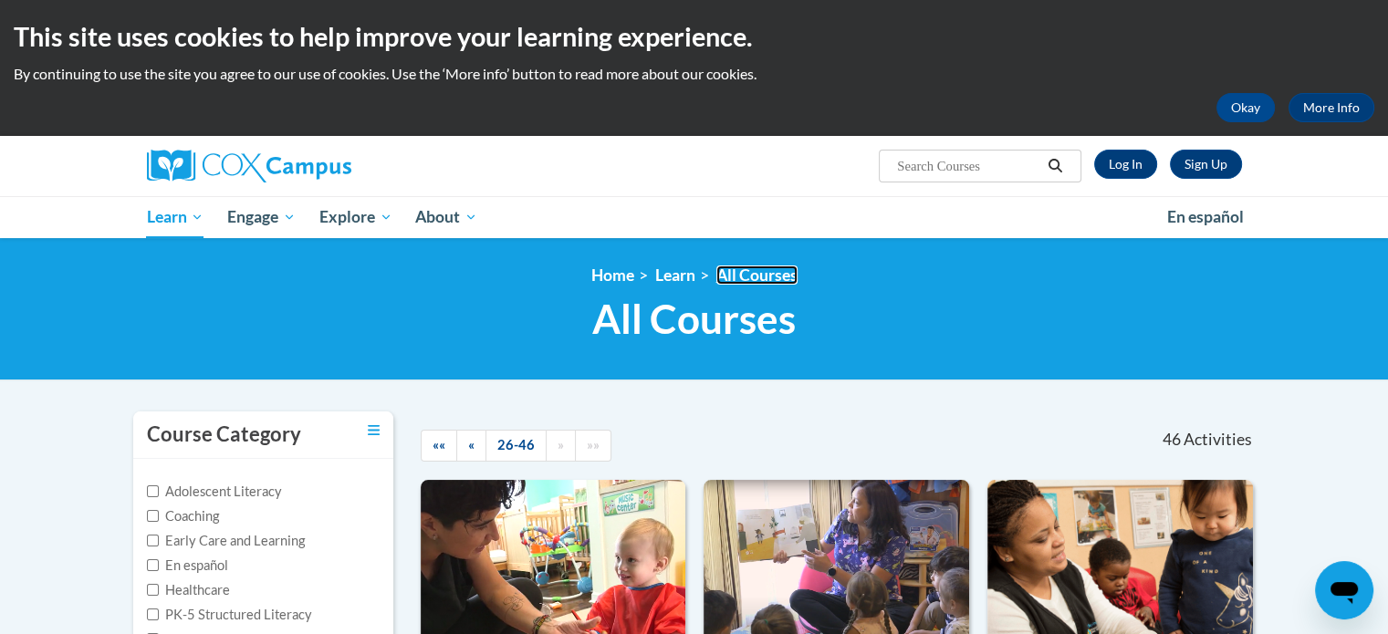
click at [757, 273] on link "All Courses" at bounding box center [757, 275] width 81 height 19
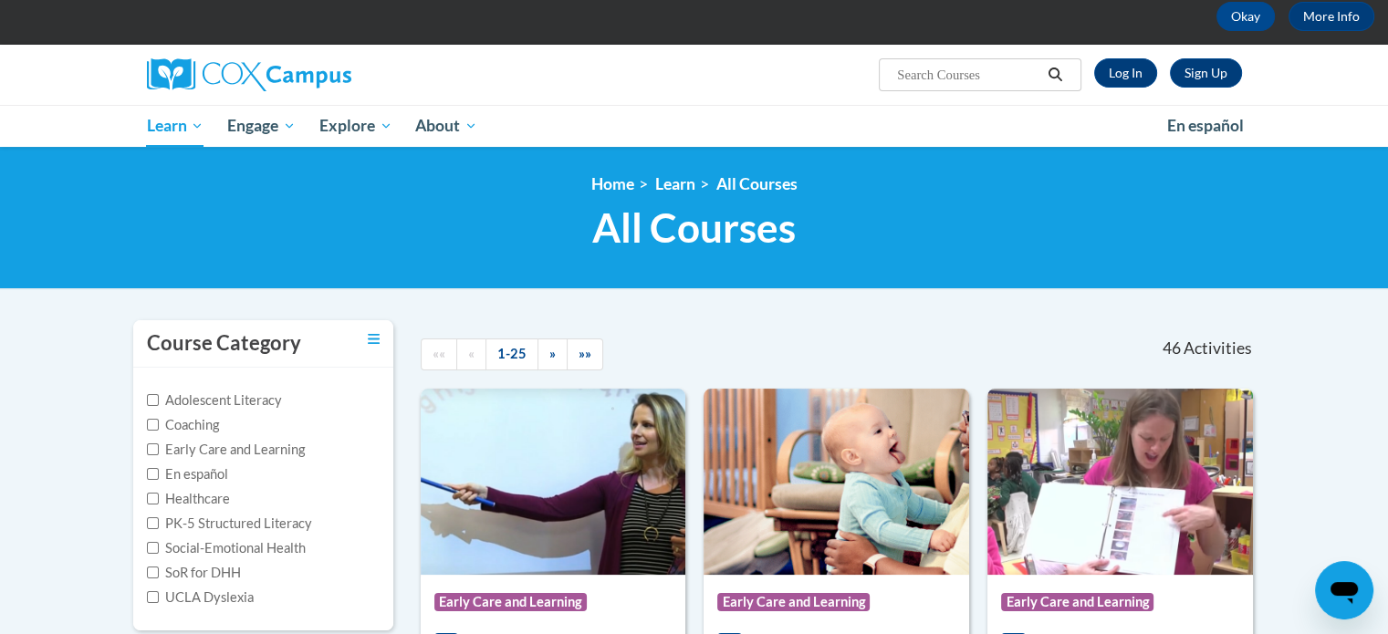
scroll to position [117, 0]
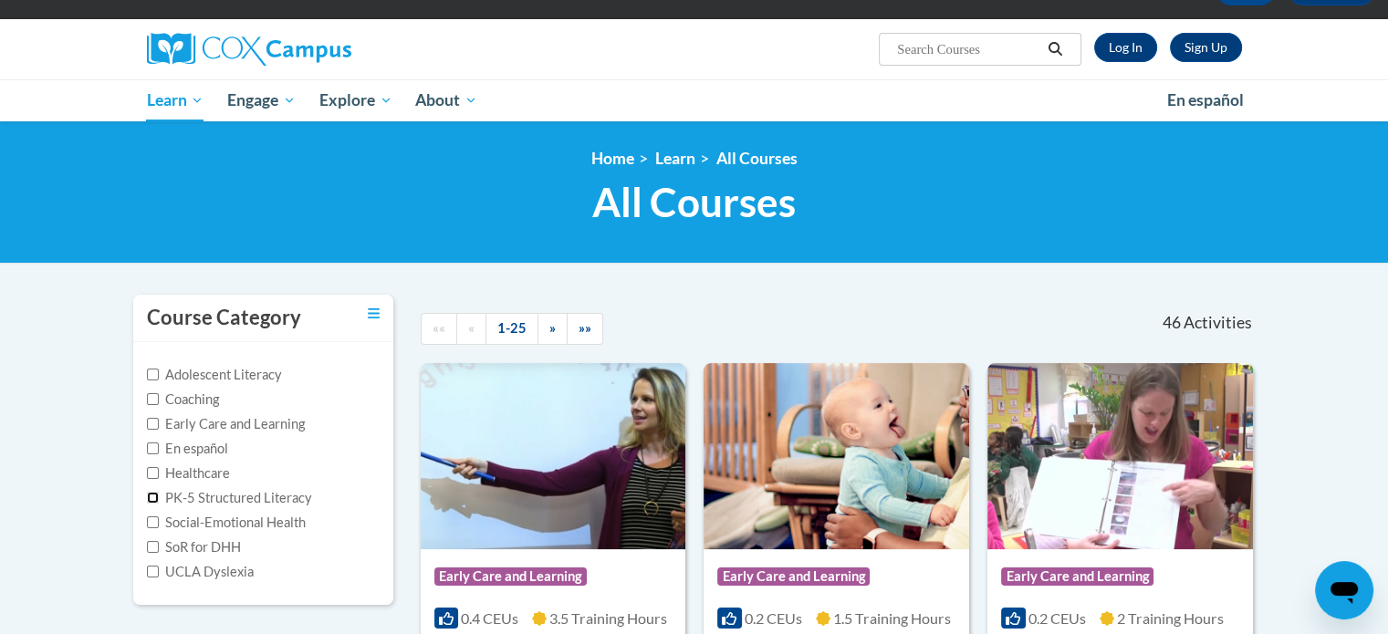
click at [153, 497] on input "PK-5 Structured Literacy" at bounding box center [153, 498] width 12 height 12
checkbox input "true"
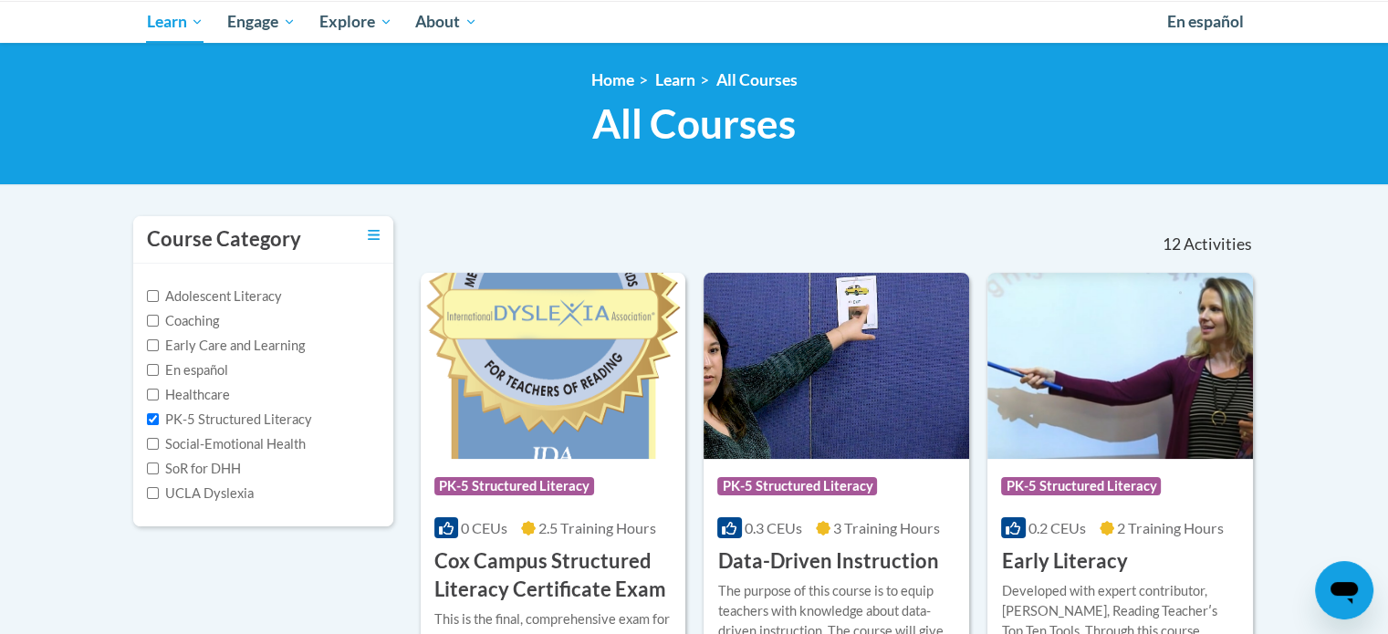
scroll to position [175, 0]
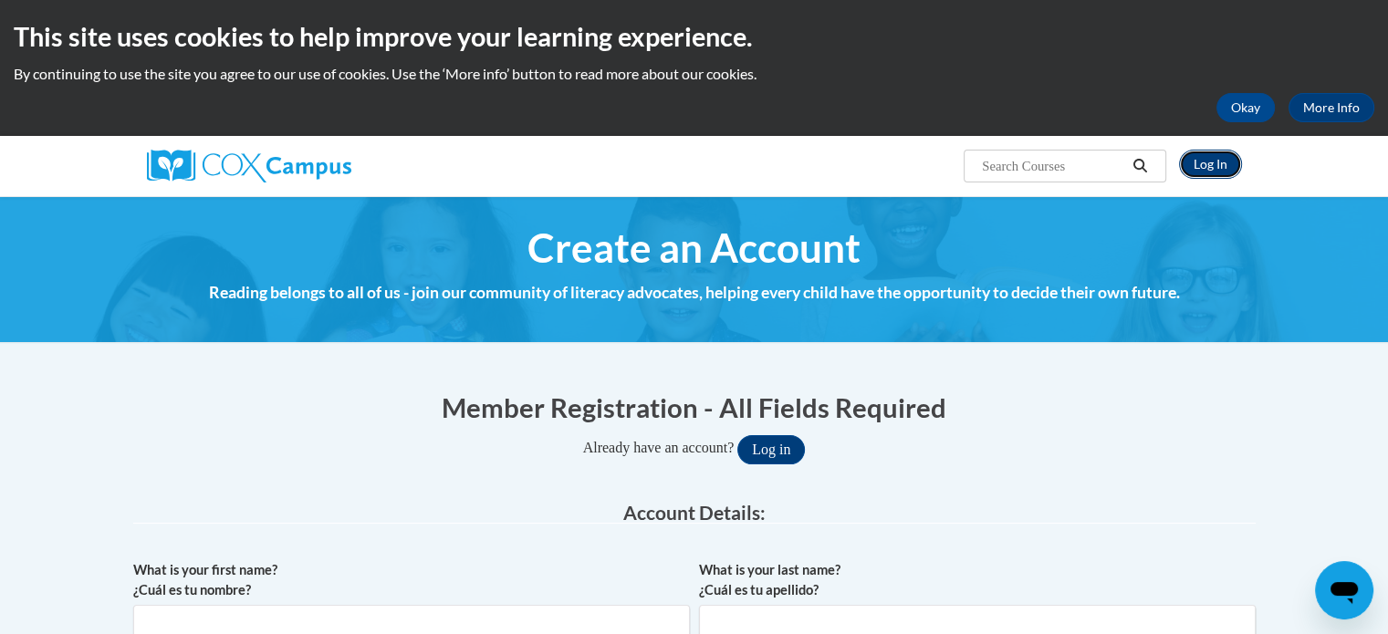
click at [1213, 163] on link "Log In" at bounding box center [1210, 164] width 63 height 29
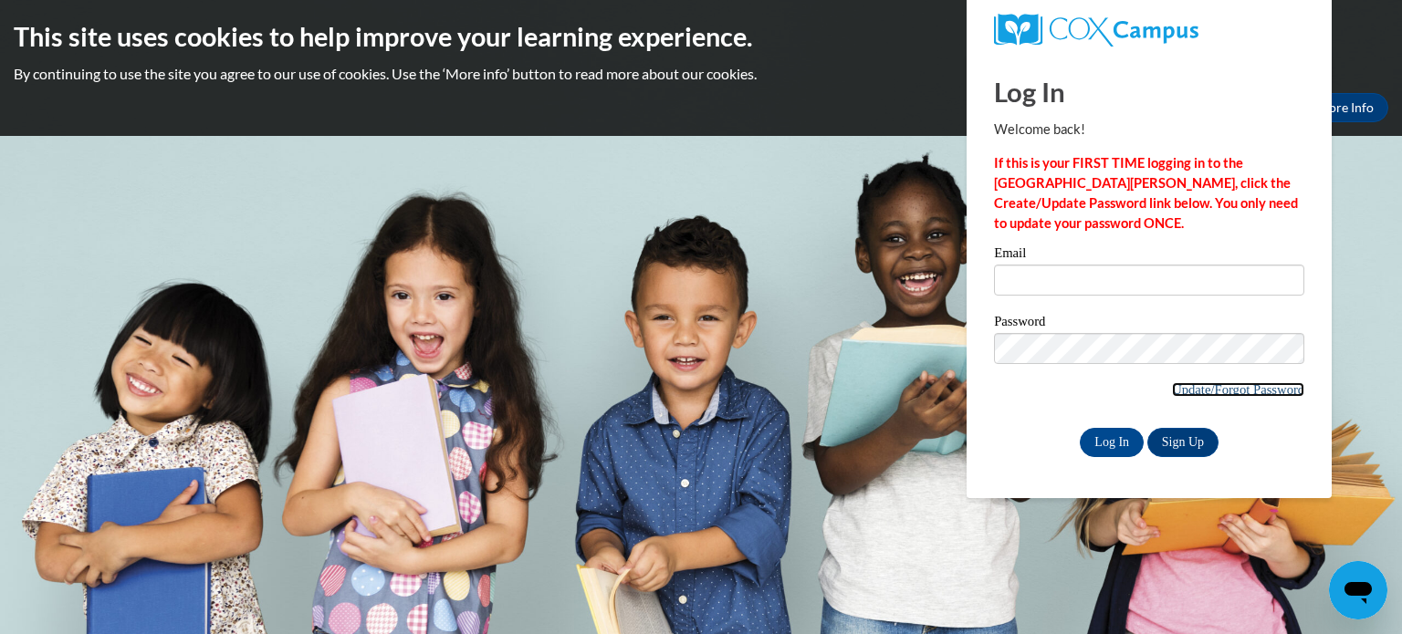
click at [1172, 390] on link "Update/Forgot Password" at bounding box center [1238, 389] width 132 height 15
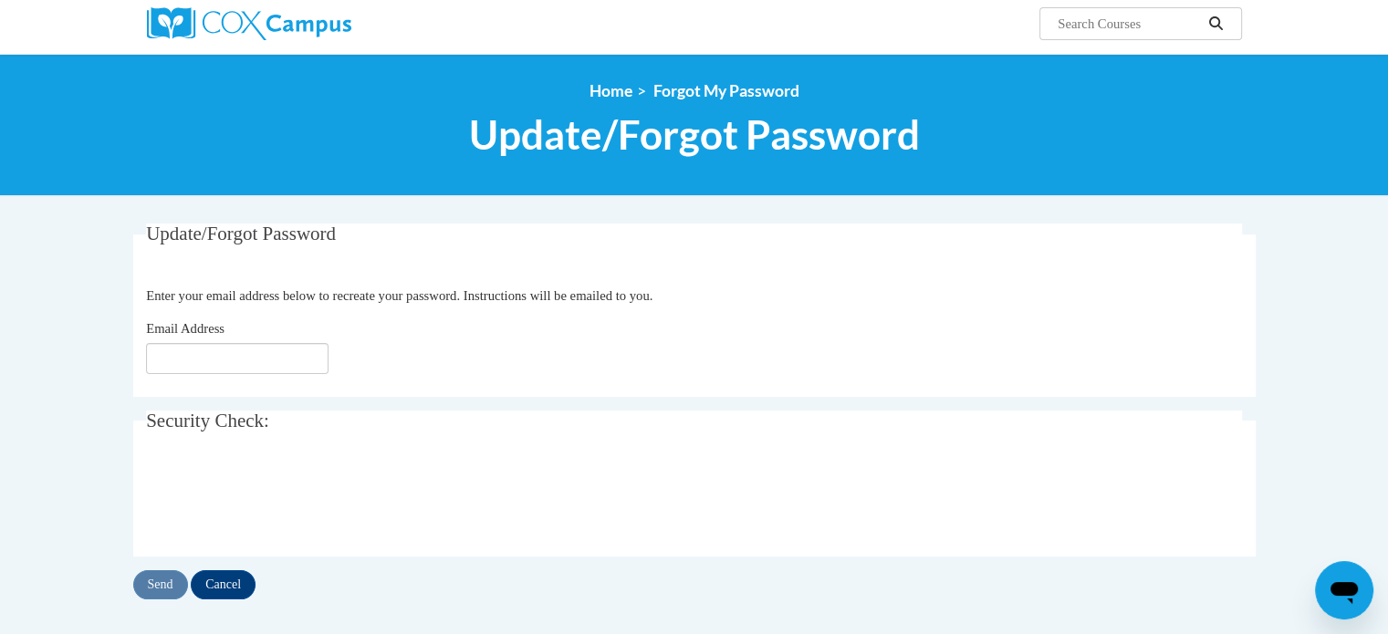
scroll to position [147, 0]
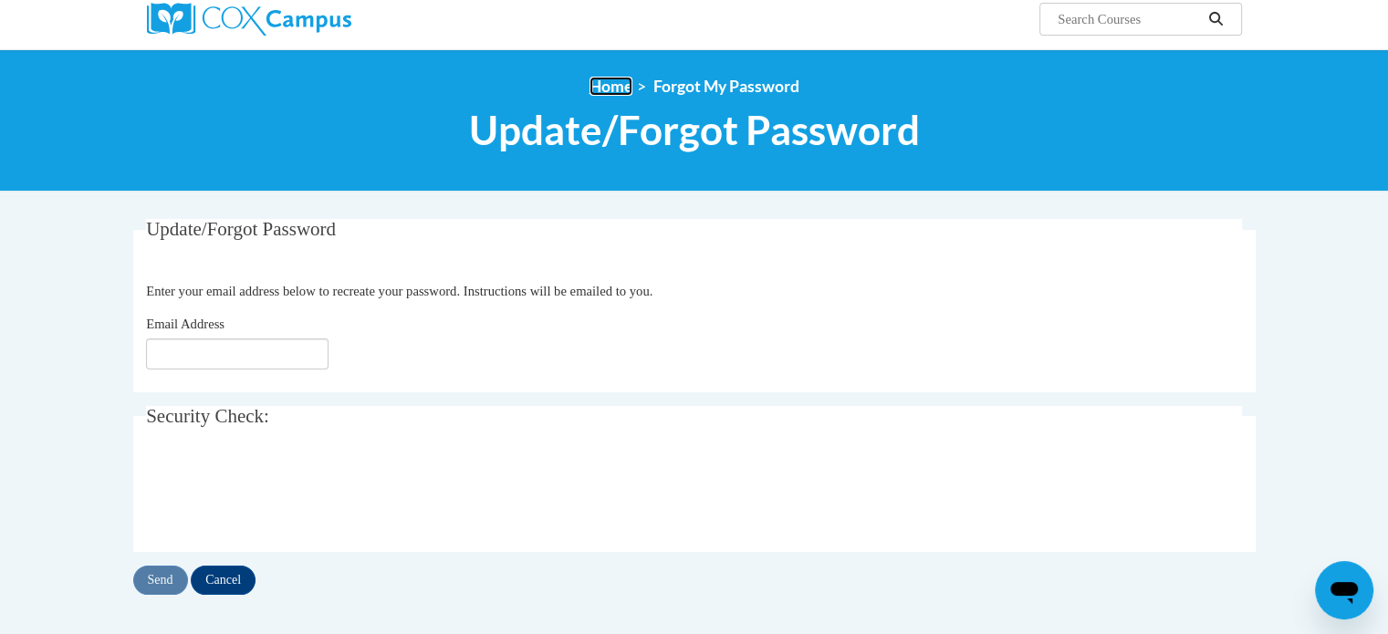
click at [607, 89] on link "Home" at bounding box center [611, 86] width 43 height 19
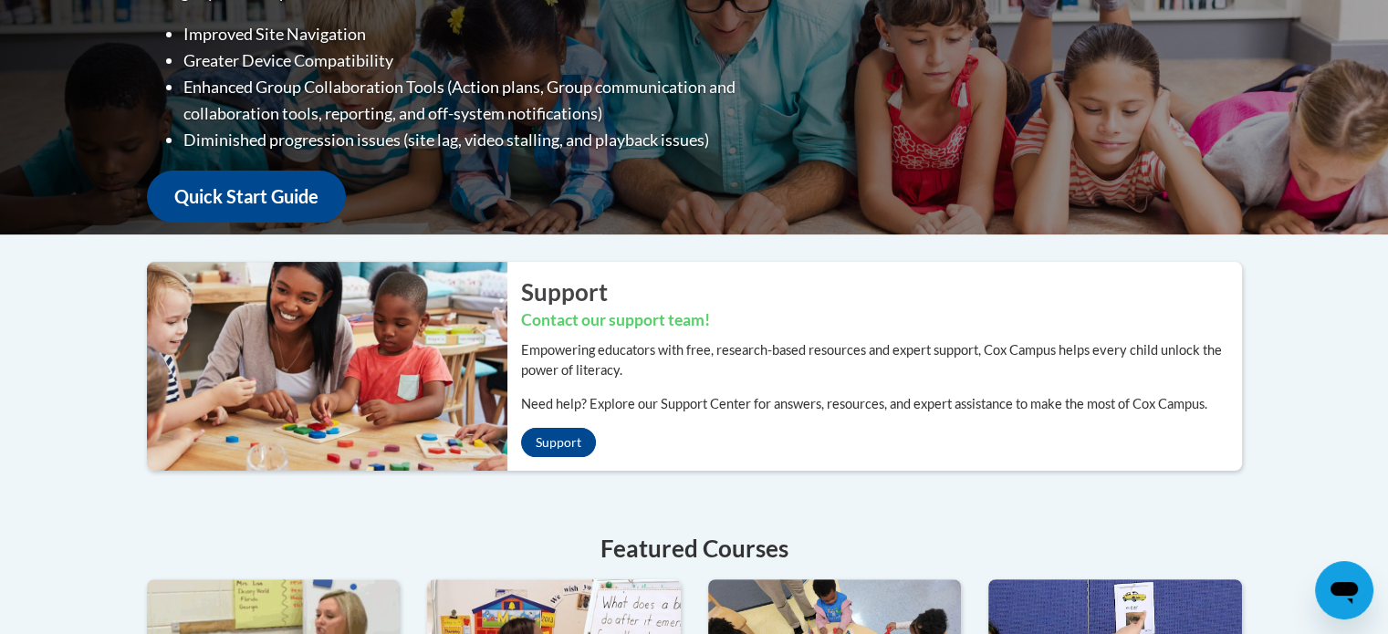
scroll to position [351, 0]
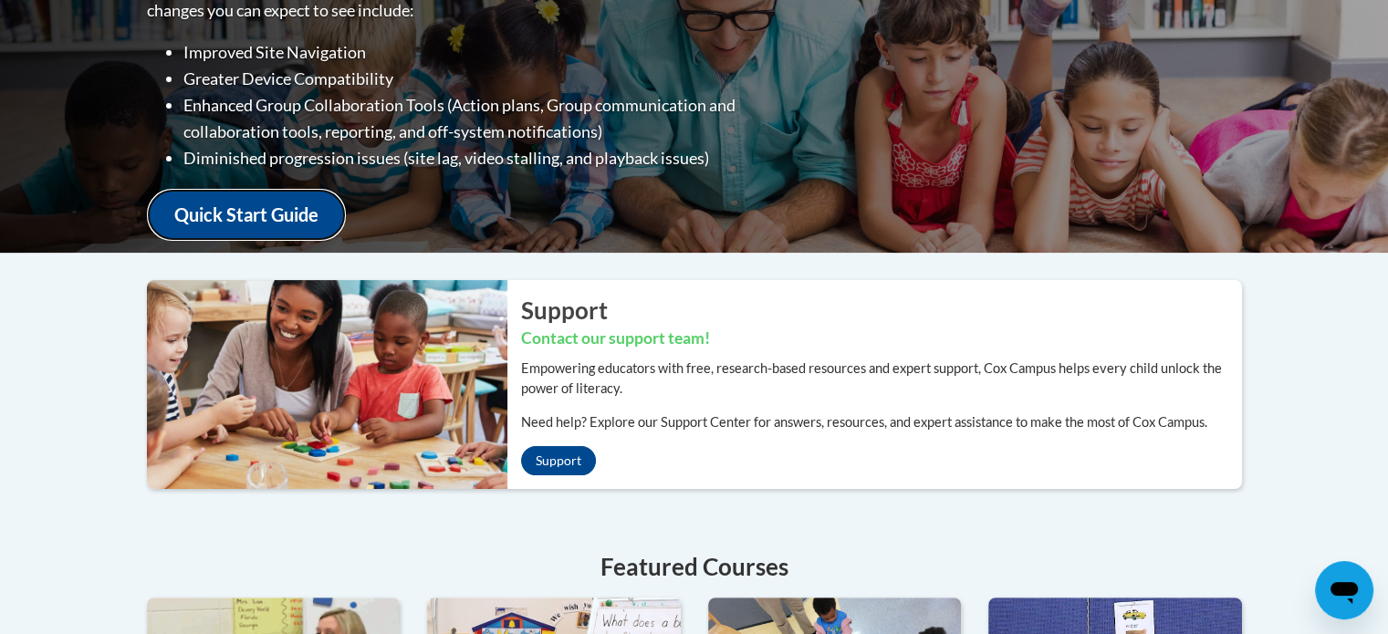
click at [292, 204] on link "Quick Start Guide" at bounding box center [246, 215] width 199 height 52
